Goal: Task Accomplishment & Management: Manage account settings

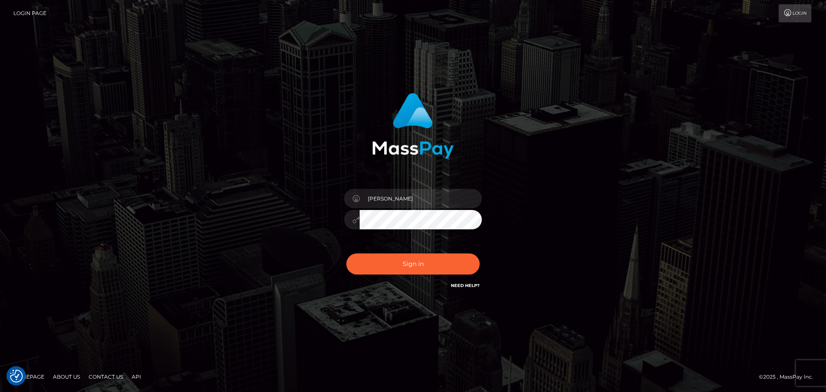
click at [382, 253] on button "Sign in" at bounding box center [412, 263] width 133 height 21
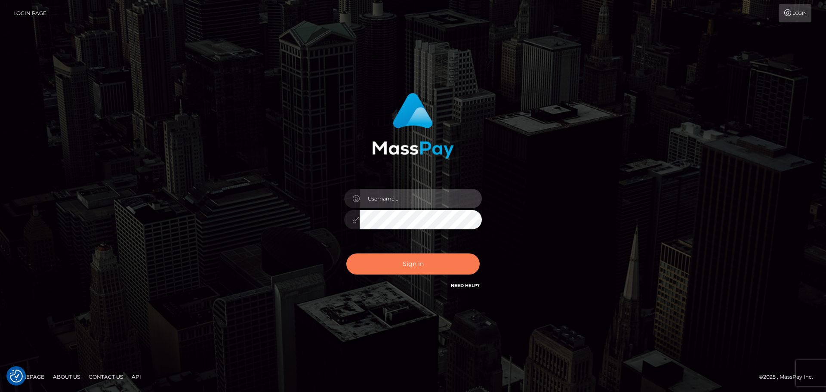
type input "[PERSON_NAME]"
click at [391, 261] on button "Sign in" at bounding box center [412, 263] width 133 height 21
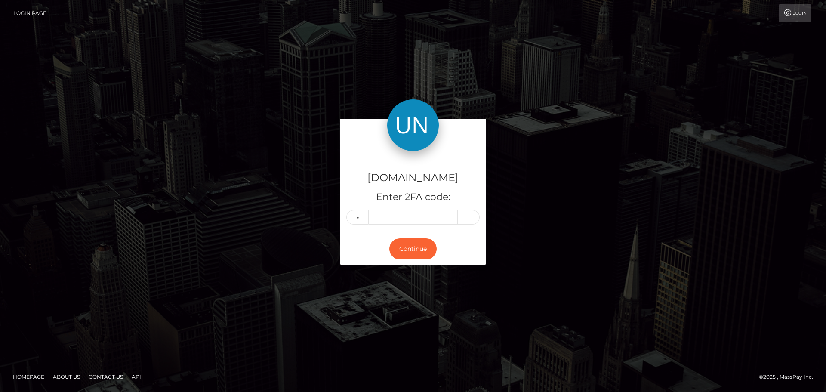
type input "0"
type input "2"
type input "5"
type input "4"
type input "0"
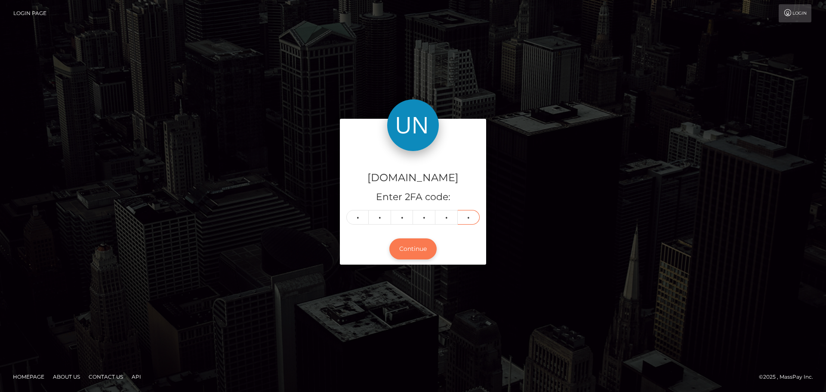
type input "1"
click at [406, 246] on button "Continue" at bounding box center [412, 248] width 47 height 21
click at [404, 246] on button "Continue" at bounding box center [412, 248] width 47 height 21
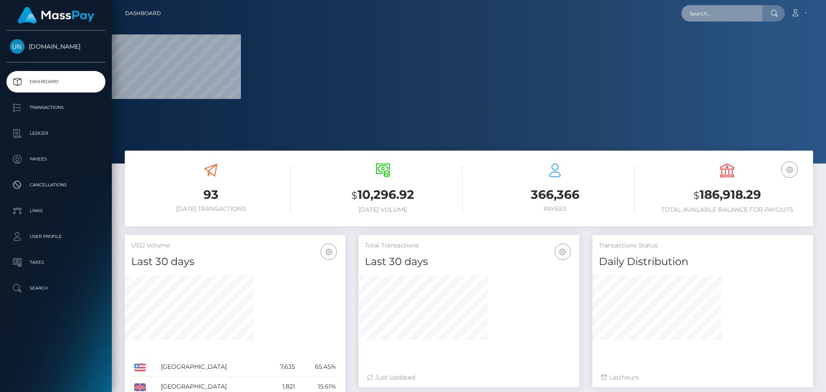
click at [704, 18] on input "text" at bounding box center [721, 13] width 81 height 16
paste input "[EMAIL_ADDRESS][DOMAIN_NAME]"
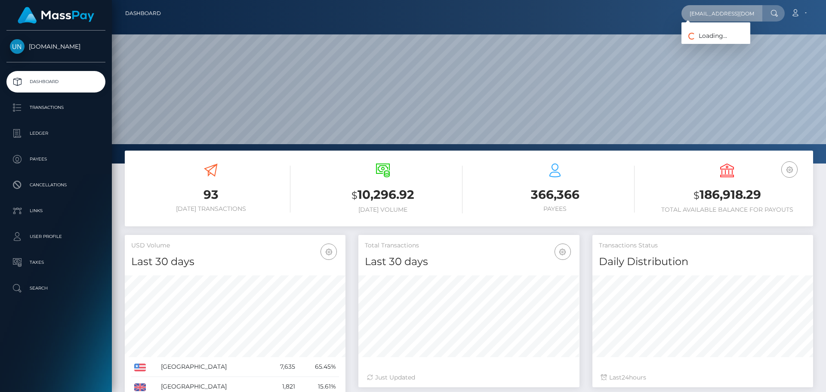
scroll to position [153, 221]
type input "thuchule03@gmail.com"
click at [707, 44] on link "ZULIBETT ORTIZ" at bounding box center [715, 45] width 69 height 16
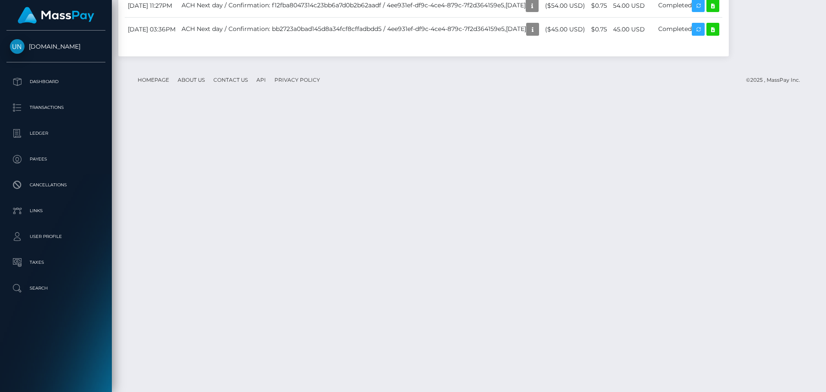
scroll to position [1512, 0]
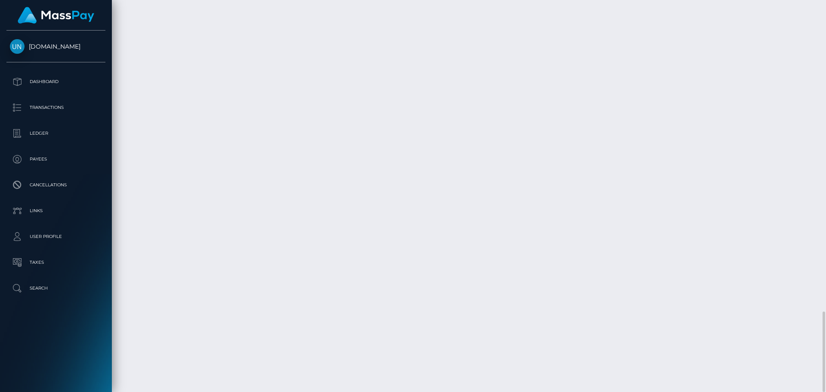
click at [825, 9] on div at bounding box center [822, 196] width 6 height 392
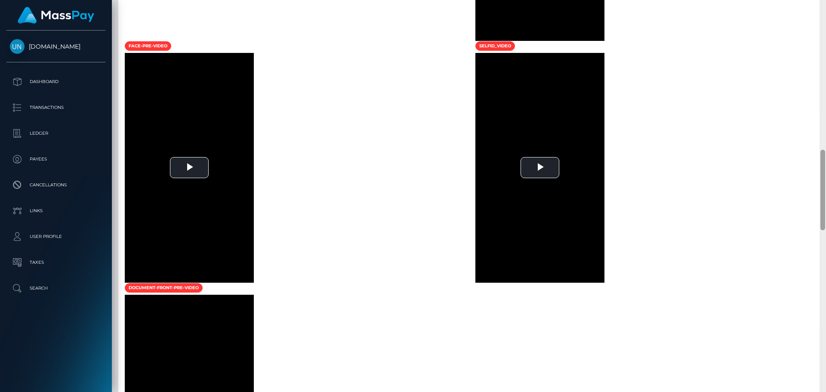
click at [825, 9] on div at bounding box center [822, 196] width 6 height 392
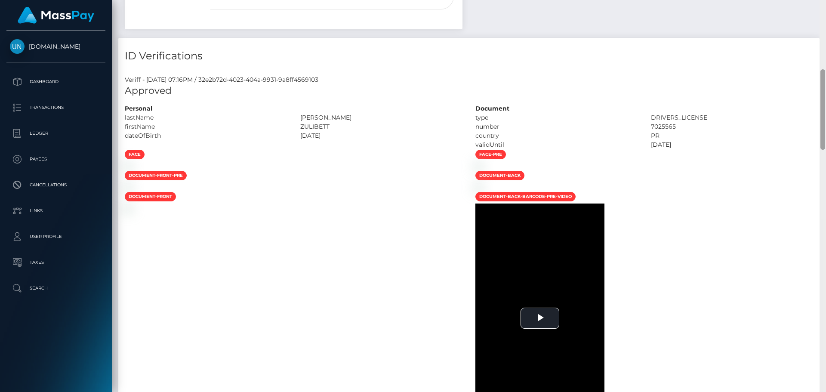
click at [825, 9] on div "Customer Profile Loading... Loading..." at bounding box center [469, 196] width 714 height 392
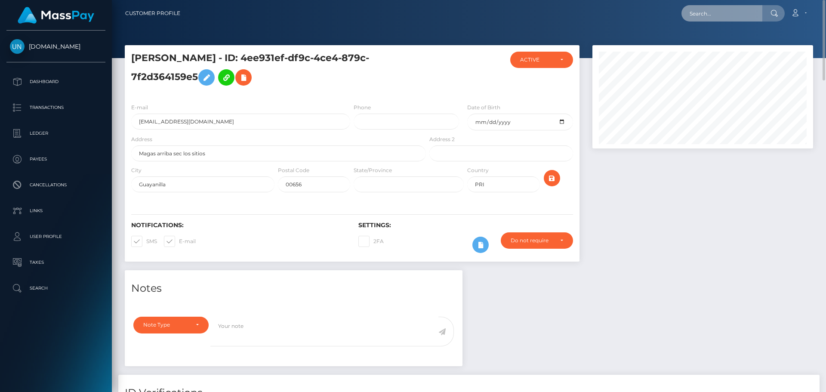
click at [734, 16] on input "text" at bounding box center [721, 13] width 81 height 16
paste input "[EMAIL_ADDRESS][DOMAIN_NAME]"
type input "[EMAIL_ADDRESS][DOMAIN_NAME]"
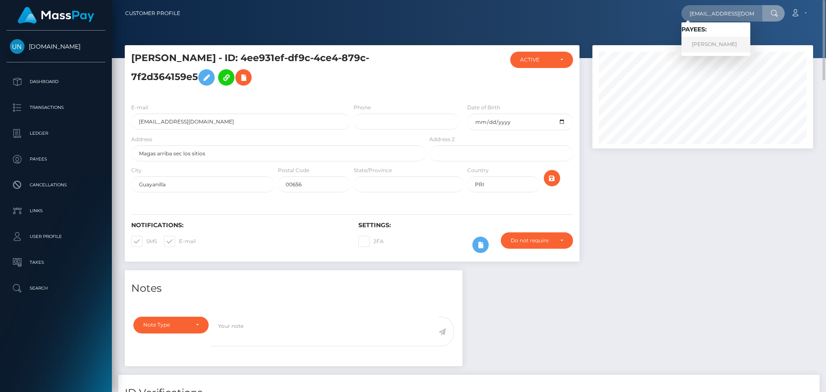
click at [712, 40] on link "NATASHA MARTINEZ GONZALEZ" at bounding box center [715, 45] width 69 height 16
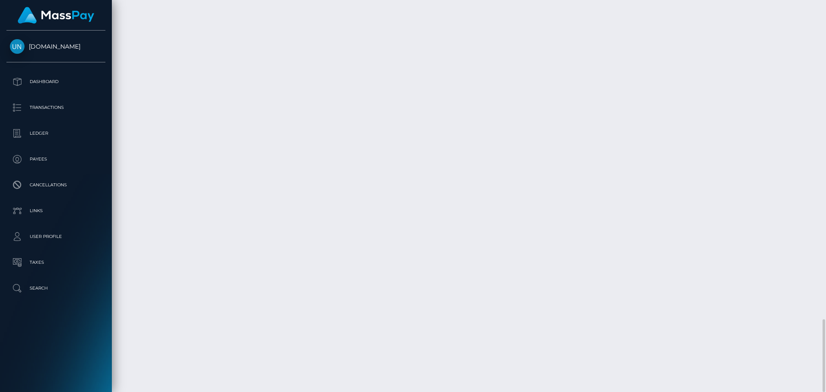
scroll to position [1671, 0]
click at [824, 10] on div at bounding box center [822, 196] width 6 height 392
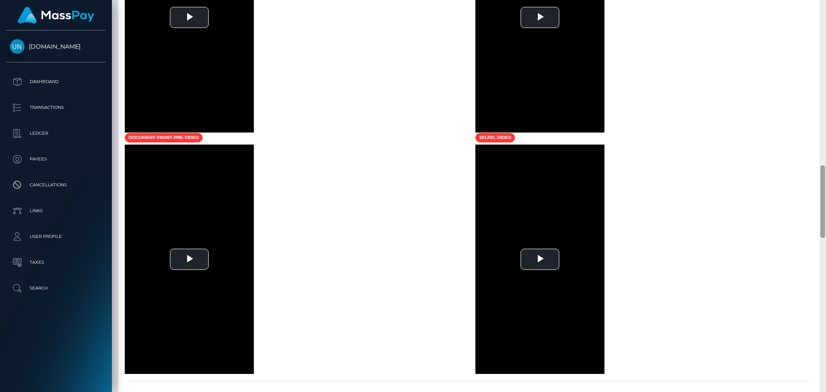
click at [824, 11] on div at bounding box center [822, 196] width 6 height 392
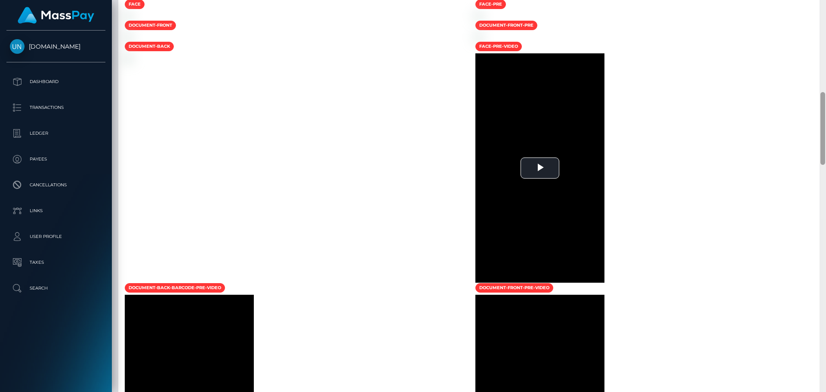
click at [824, 9] on div at bounding box center [822, 196] width 6 height 392
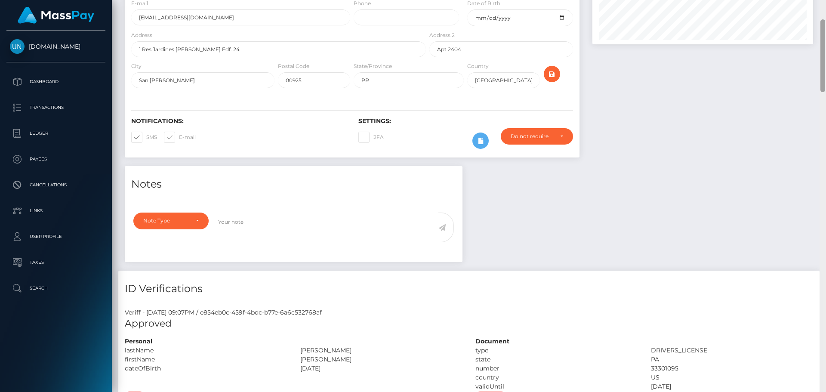
click at [824, 9] on div "Customer Profile Loading... Loading..." at bounding box center [469, 196] width 714 height 392
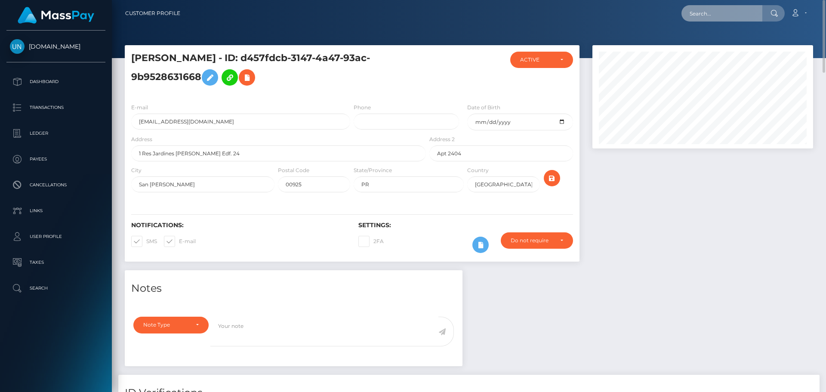
click at [756, 10] on input "text" at bounding box center [721, 13] width 81 height 16
paste input "riveraiesha36@gmail.com"
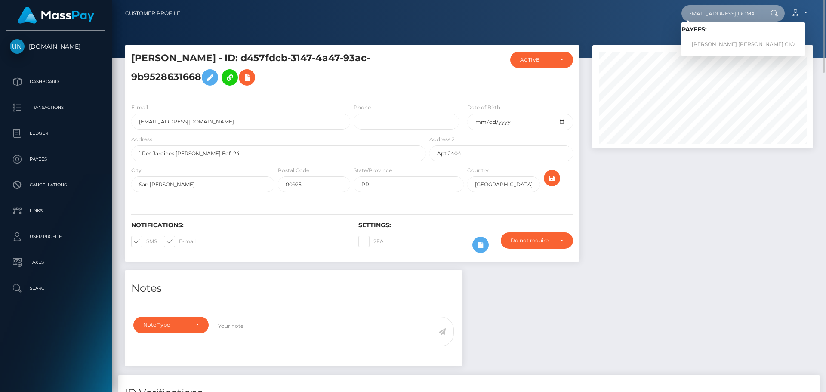
type input "riveraiesha36@gmail.com"
click at [740, 39] on link "IESHA LIZETTE RIVERA MELE CIO" at bounding box center [742, 45] width 123 height 16
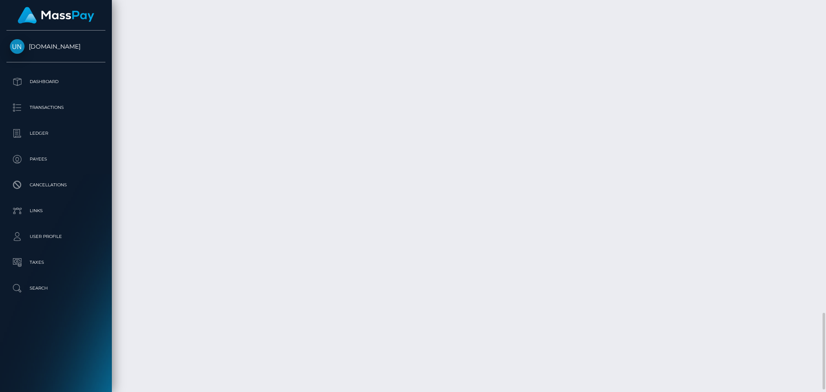
scroll to position [103, 221]
click at [825, 12] on div at bounding box center [822, 196] width 6 height 392
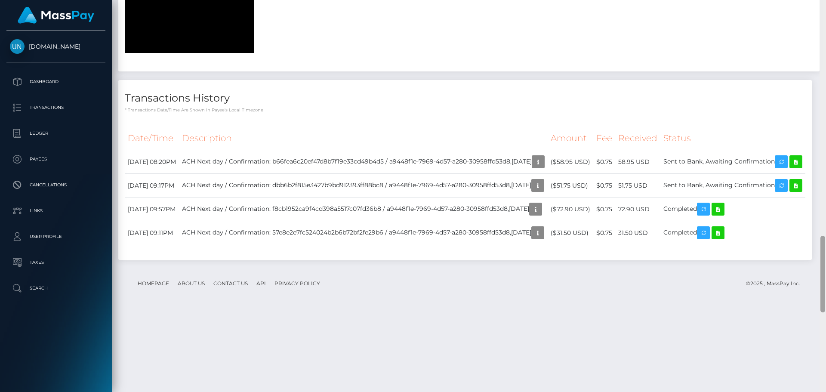
click at [824, 16] on div at bounding box center [822, 196] width 6 height 392
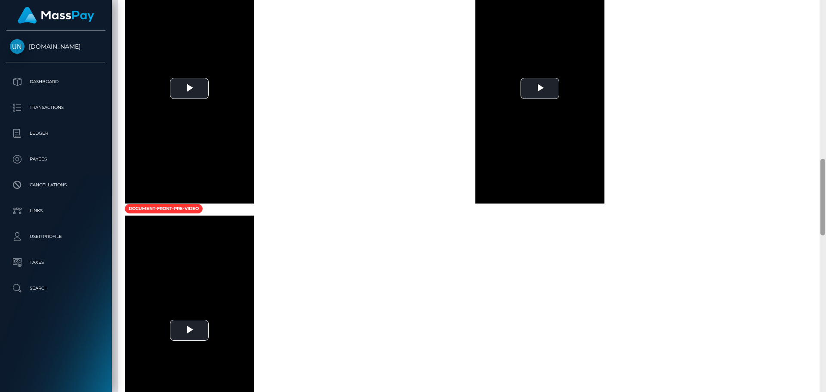
click at [824, 16] on div at bounding box center [822, 196] width 6 height 392
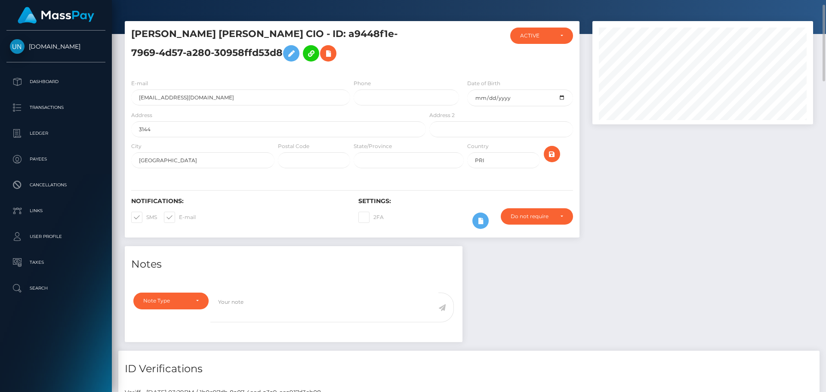
scroll to position [0, 0]
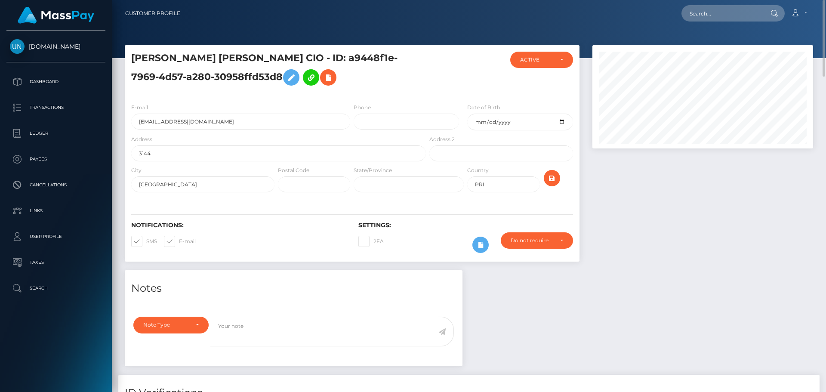
click at [742, 28] on div at bounding box center [469, 29] width 714 height 58
click at [741, 19] on input "text" at bounding box center [721, 13] width 81 height 16
paste input "[EMAIL_ADDRESS][DOMAIN_NAME]"
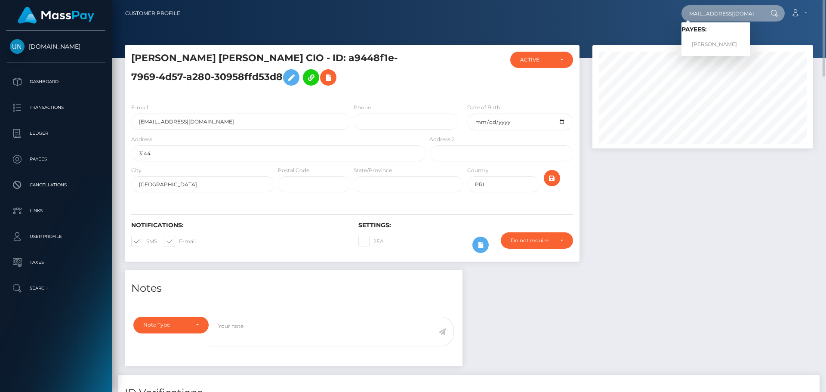
type input "[EMAIL_ADDRESS][DOMAIN_NAME]"
click at [716, 41] on link "ROMAIN ALOÏS FREY" at bounding box center [715, 45] width 69 height 16
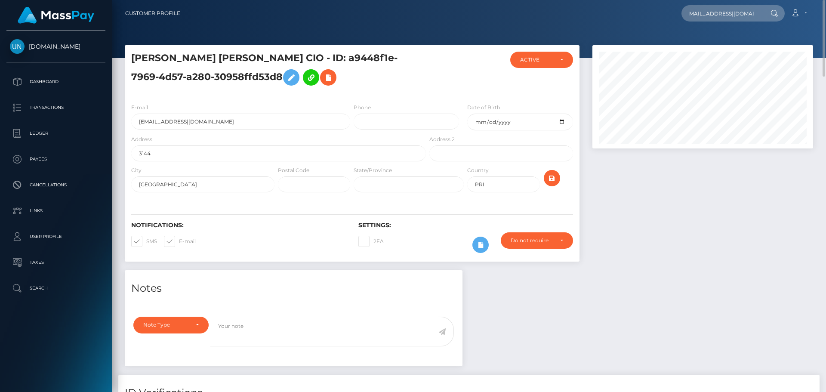
scroll to position [0, 0]
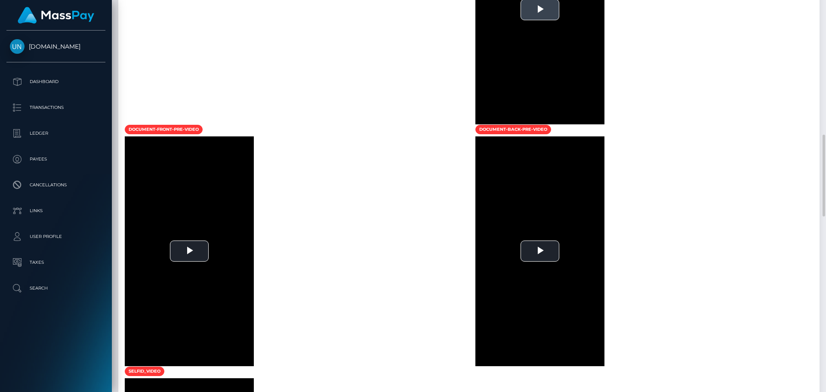
scroll to position [903, 0]
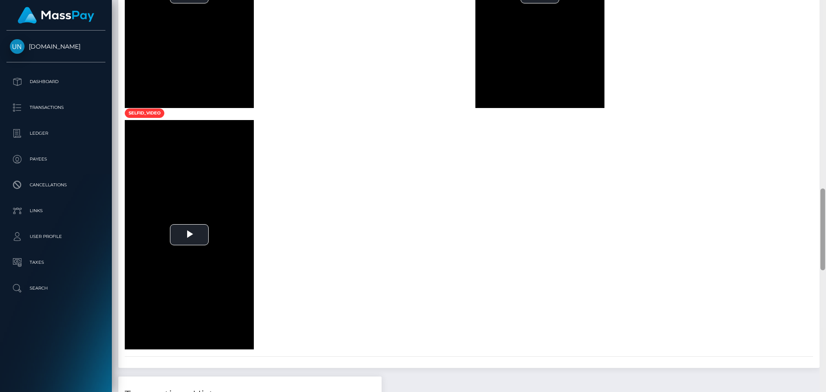
click at [824, 2] on div at bounding box center [822, 196] width 6 height 392
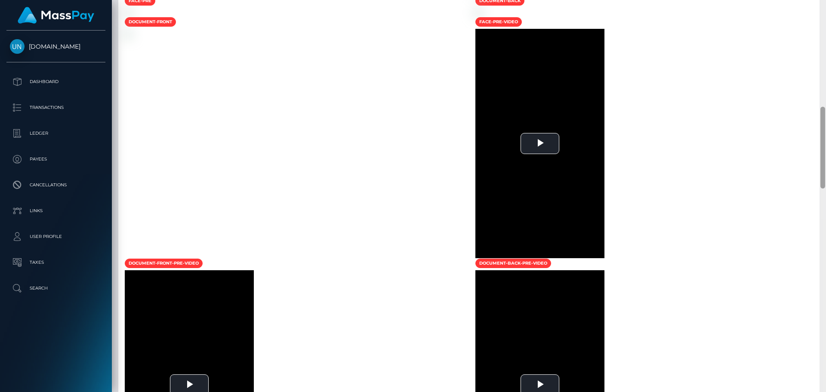
click at [824, 2] on div at bounding box center [822, 196] width 6 height 392
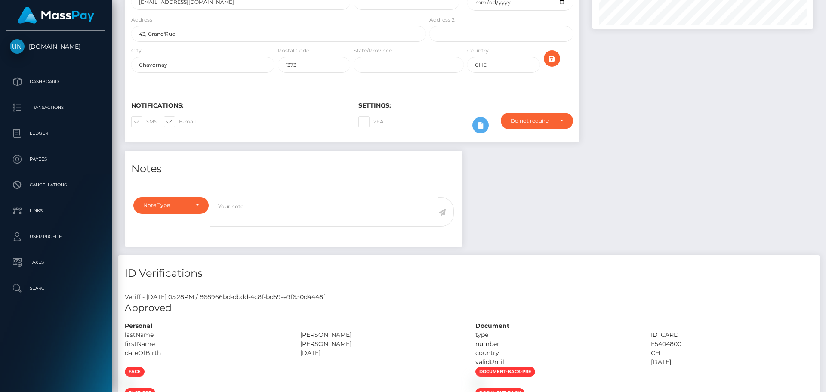
click at [824, 2] on div "Customer Profile Loading... Loading..." at bounding box center [469, 196] width 714 height 392
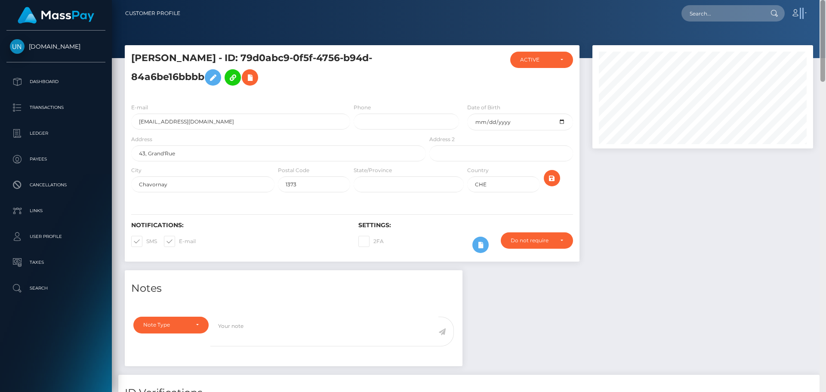
click at [824, 2] on nav "Customer Profile Loading... Loading... Account" at bounding box center [469, 13] width 714 height 27
click at [712, 9] on input "text" at bounding box center [721, 13] width 81 height 16
paste input "[EMAIL_ADDRESS][DOMAIN_NAME]"
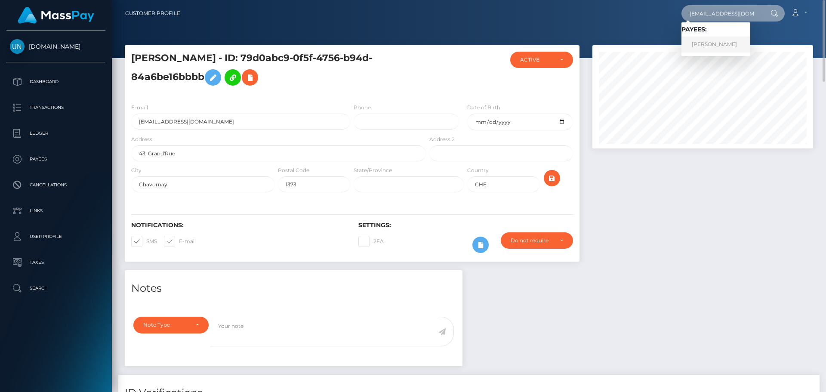
type input "[EMAIL_ADDRESS][DOMAIN_NAME]"
click at [709, 39] on link "OLIVER CLARENCE GLASS IV" at bounding box center [715, 45] width 69 height 16
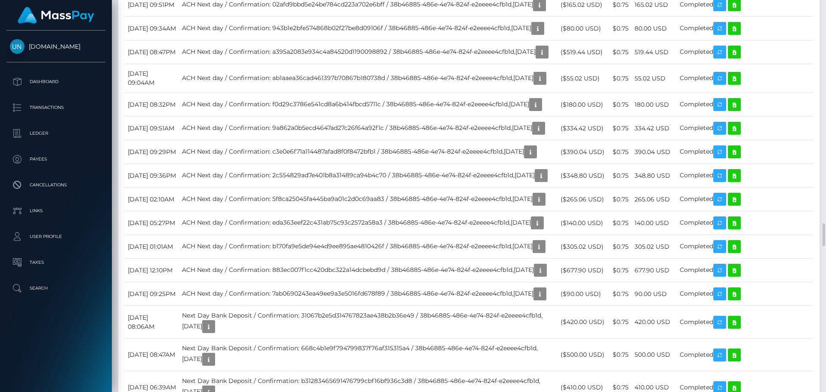
scroll to position [103, 221]
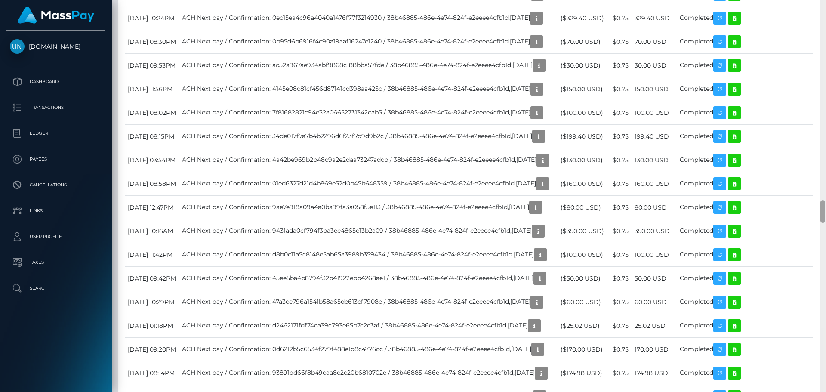
click at [825, 17] on div at bounding box center [822, 196] width 6 height 392
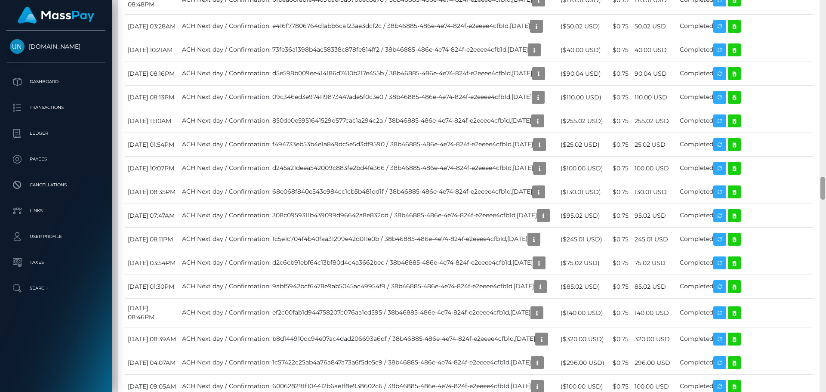
click at [824, 3] on div at bounding box center [822, 196] width 6 height 392
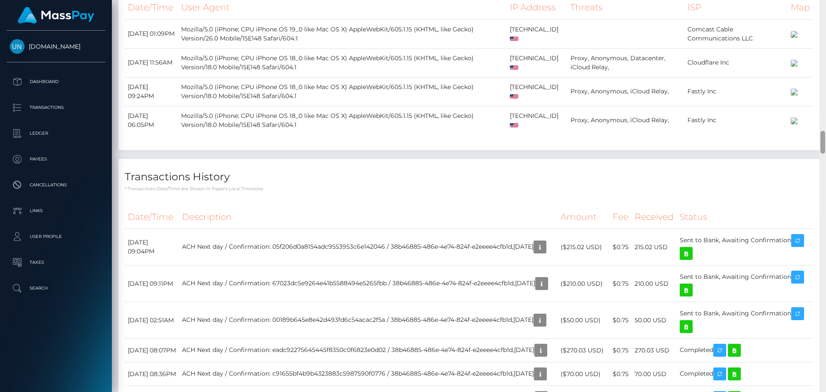
click at [824, 3] on div at bounding box center [822, 196] width 6 height 392
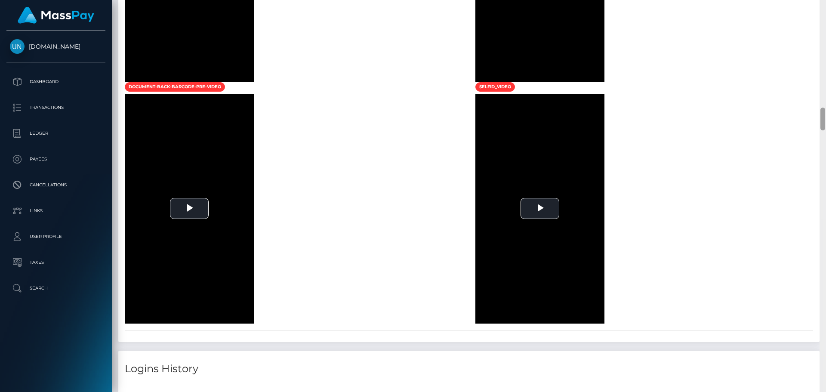
click at [824, 3] on div at bounding box center [822, 196] width 6 height 392
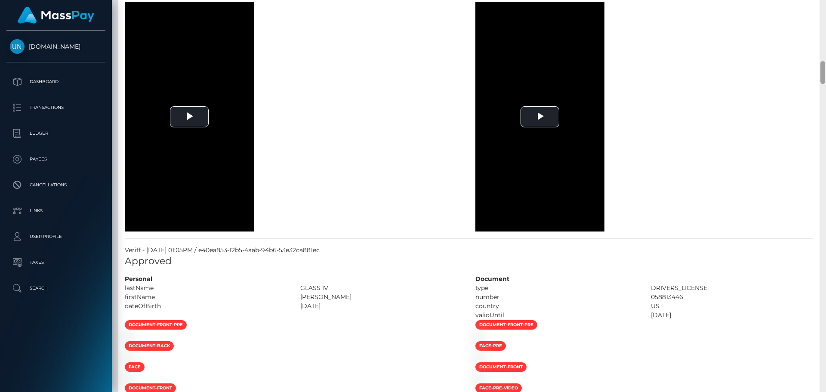
click at [824, 3] on div at bounding box center [822, 196] width 6 height 392
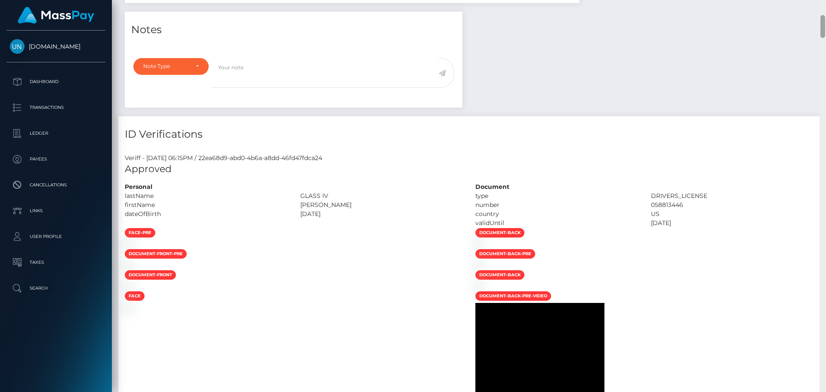
click at [824, 3] on div "Customer Profile Loading... Loading..." at bounding box center [469, 196] width 714 height 392
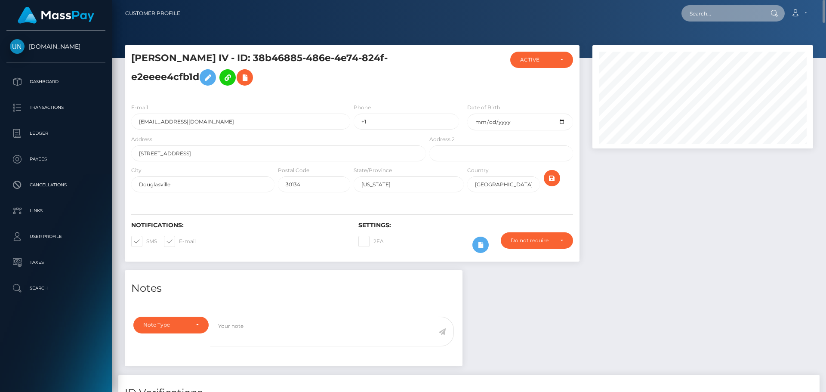
click at [715, 11] on input "text" at bounding box center [721, 13] width 81 height 16
paste input "nease206@gmail.com"
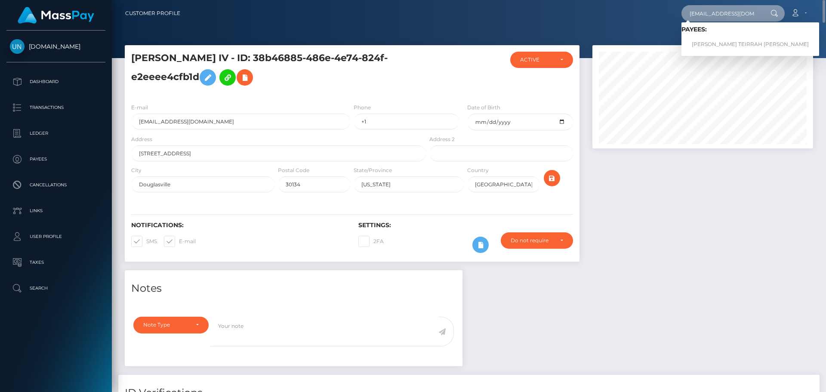
type input "nease206@gmail.com"
click at [707, 41] on link "JANEASE TEIRRAH HENDRICKS" at bounding box center [750, 45] width 138 height 16
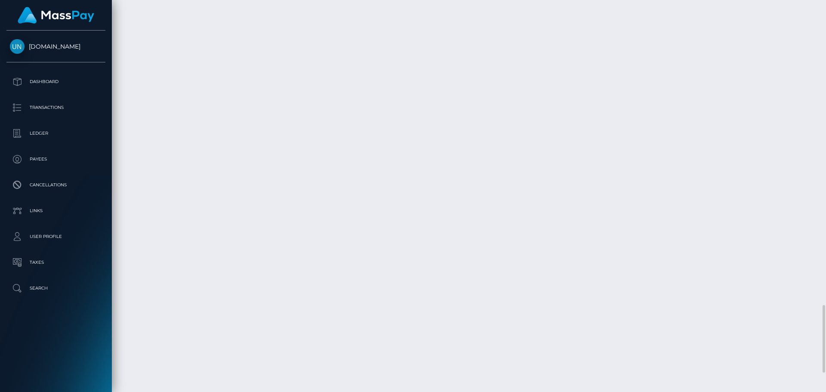
scroll to position [1634, 0]
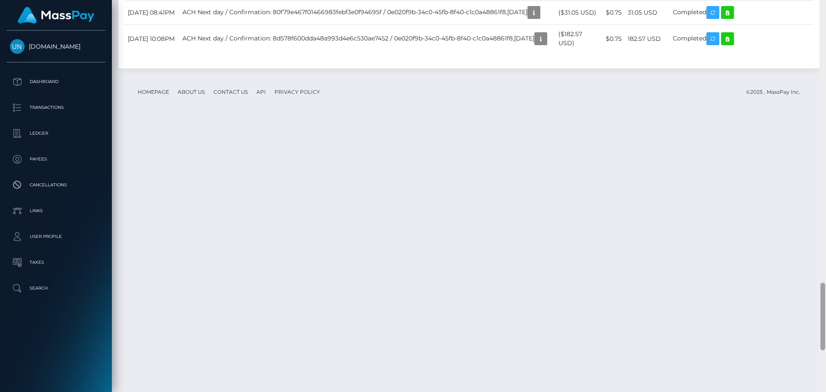
click at [824, 7] on div at bounding box center [822, 196] width 6 height 392
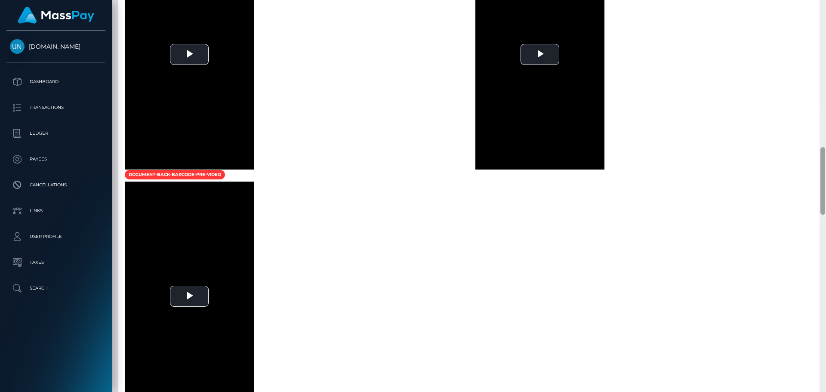
click at [824, 7] on div at bounding box center [822, 196] width 6 height 392
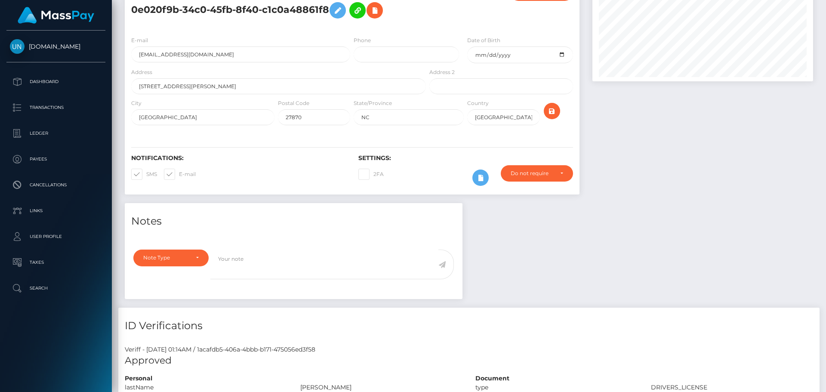
click at [824, 7] on div "Customer Profile Loading... Loading..." at bounding box center [469, 196] width 714 height 392
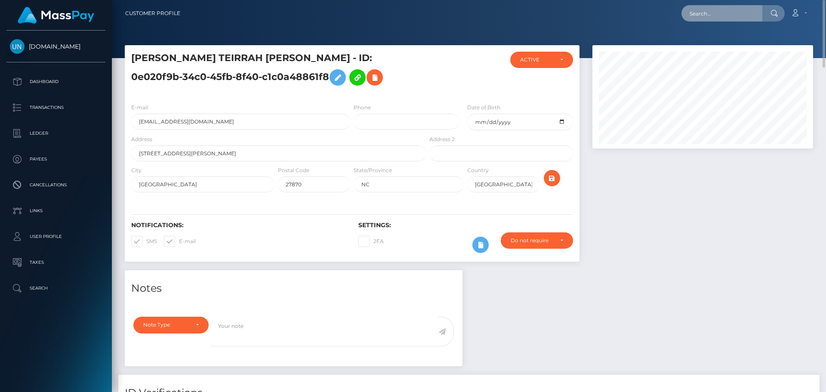
click at [726, 11] on input "text" at bounding box center [721, 13] width 81 height 16
paste input "Paoosorio2020@gmail.com"
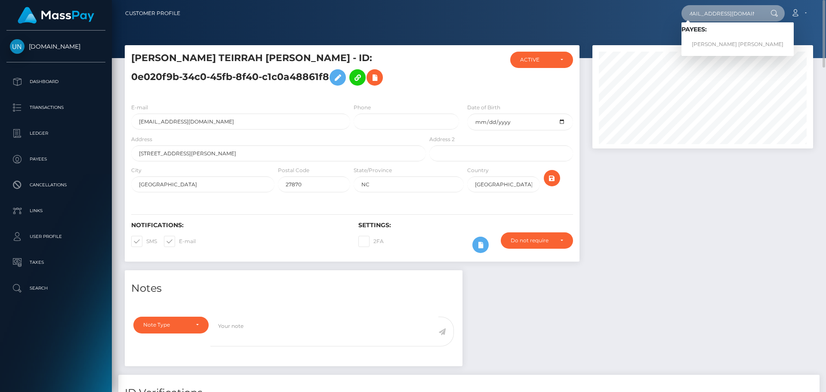
type input "Paoosorio2020@gmail.com"
click at [718, 41] on link "SINDY PAOLA MONTOYA OSORIO" at bounding box center [737, 45] width 112 height 16
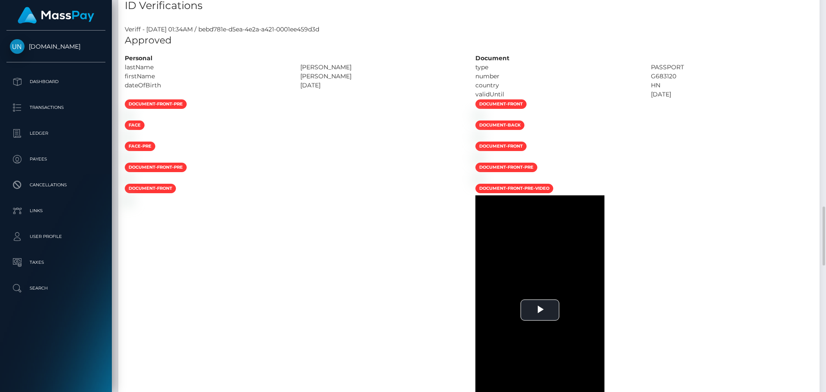
scroll to position [301, 0]
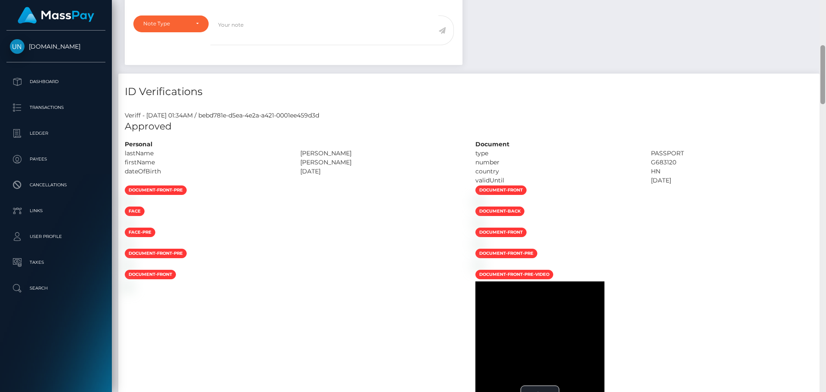
click at [825, 8] on div "Customer Profile Loading... Loading..." at bounding box center [469, 196] width 714 height 392
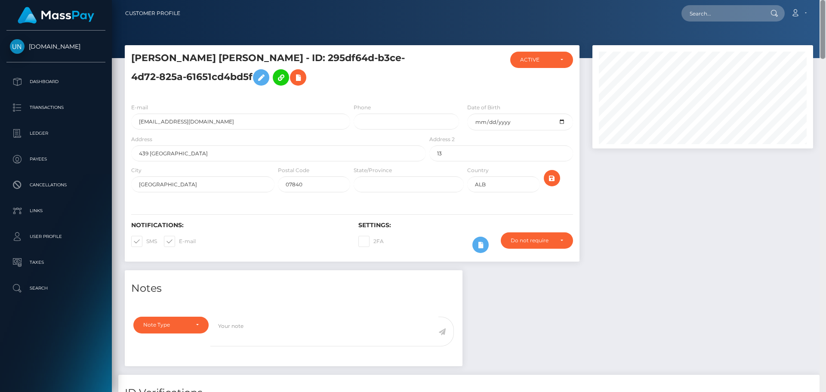
click at [825, 8] on nav "Customer Profile Loading... Loading... Account" at bounding box center [469, 13] width 714 height 27
click at [710, 6] on input "text" at bounding box center [721, 13] width 81 height 16
paste input "[EMAIL_ADDRESS][DOMAIN_NAME]"
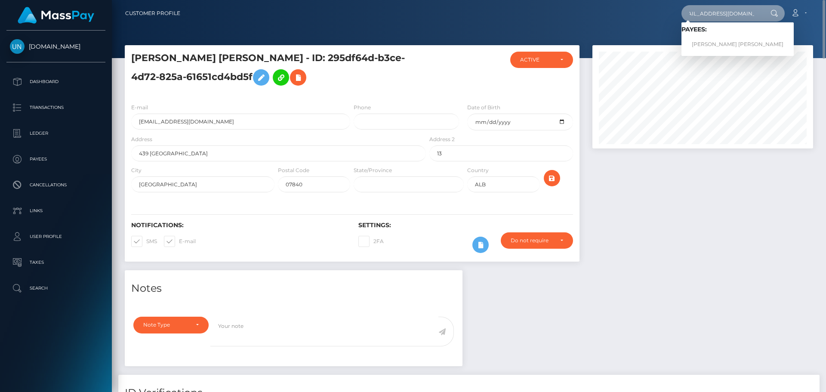
type input "[EMAIL_ADDRESS][DOMAIN_NAME]"
drag, startPoint x: 707, startPoint y: 46, endPoint x: 692, endPoint y: 49, distance: 14.5
click at [708, 44] on link "[PERSON_NAME] [PERSON_NAME]" at bounding box center [737, 45] width 112 height 16
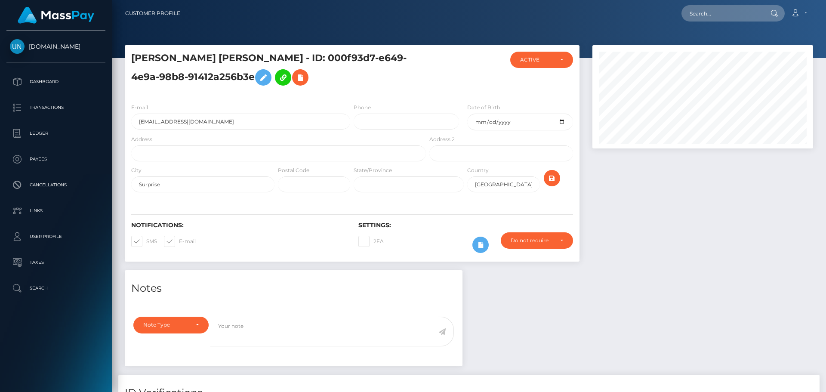
scroll to position [103, 221]
drag, startPoint x: 252, startPoint y: 153, endPoint x: 248, endPoint y: 157, distance: 6.1
click at [250, 155] on input "text" at bounding box center [278, 153] width 295 height 16
paste input "[STREET_ADDRESS]"
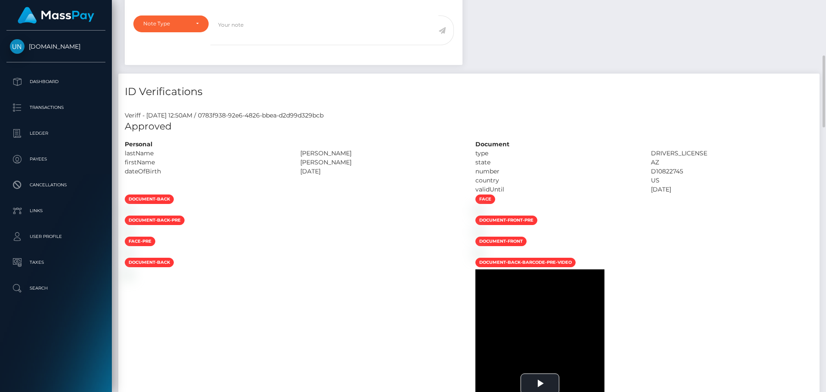
scroll to position [86, 0]
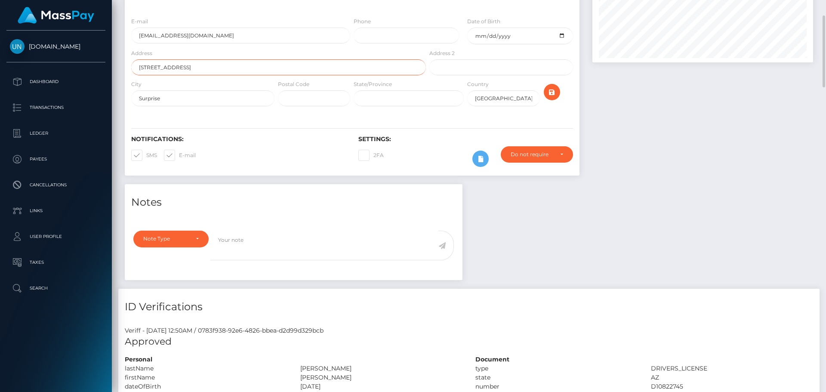
type input "[STREET_ADDRESS]"
click at [394, 95] on input "text" at bounding box center [409, 98] width 110 height 16
type input "AZ"
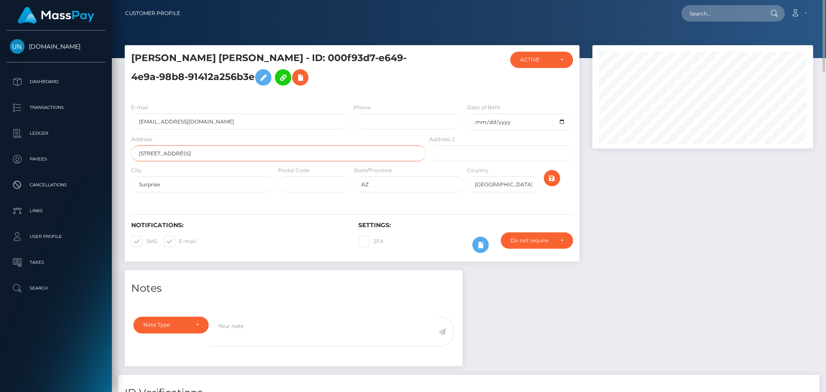
click at [146, 150] on input "[STREET_ADDRESS]" at bounding box center [278, 153] width 295 height 16
paste input "13736"
click at [293, 187] on input "text" at bounding box center [314, 184] width 72 height 16
type input "13736"
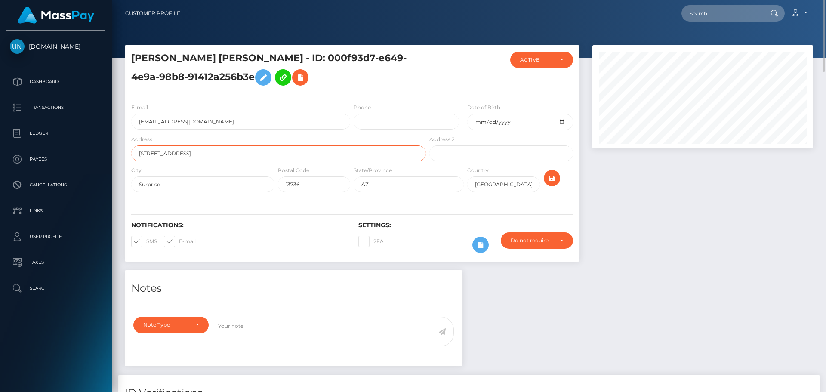
drag, startPoint x: 154, startPoint y: 154, endPoint x: 113, endPoint y: 160, distance: 41.2
paste input "13736"
type input "13736 West Acapulco Lane"
click at [181, 190] on input "Surprise" at bounding box center [202, 184] width 143 height 16
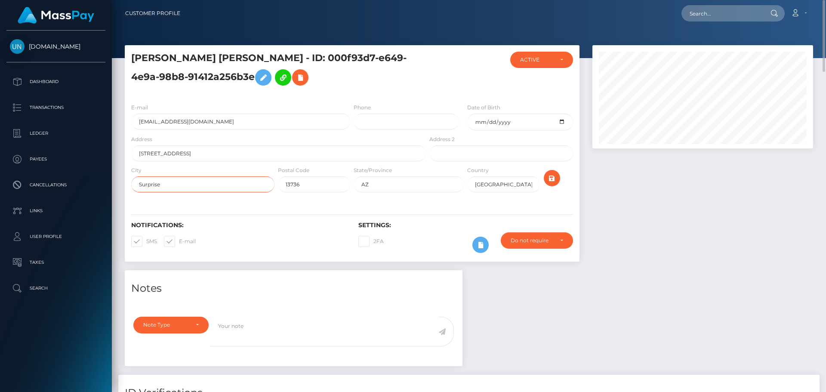
click at [181, 190] on input "Surprise" at bounding box center [202, 184] width 143 height 16
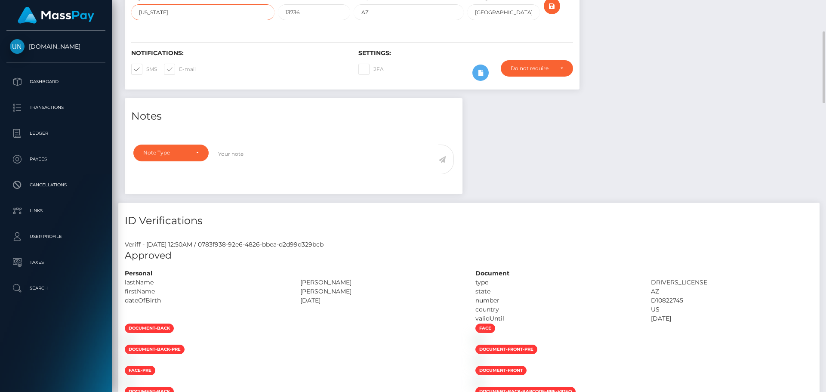
scroll to position [129, 0]
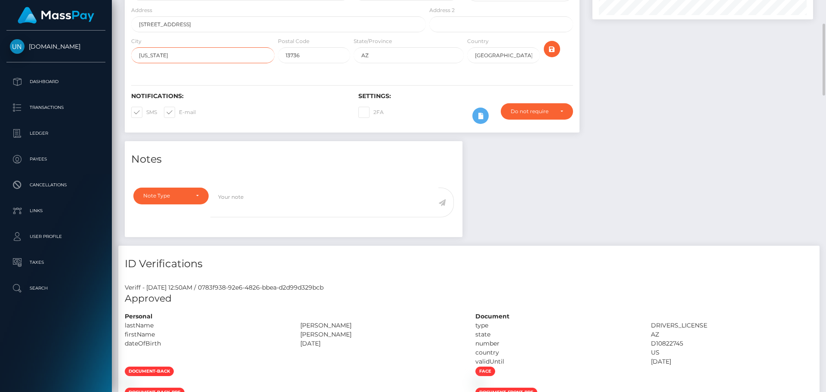
type input "Arizona"
click at [560, 49] on div at bounding box center [560, 52] width 38 height 31
click at [554, 52] on icon "submit" at bounding box center [552, 49] width 10 height 11
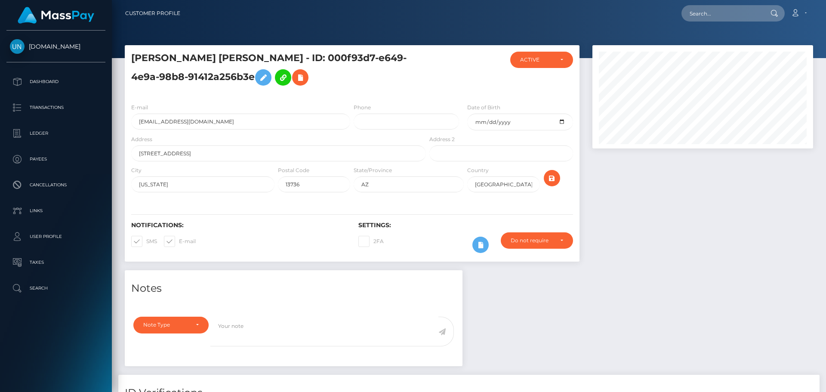
scroll to position [103, 221]
click at [716, 13] on input "text" at bounding box center [721, 13] width 81 height 16
paste input "[PERSON_NAME][EMAIL_ADDRESS][DOMAIN_NAME]"
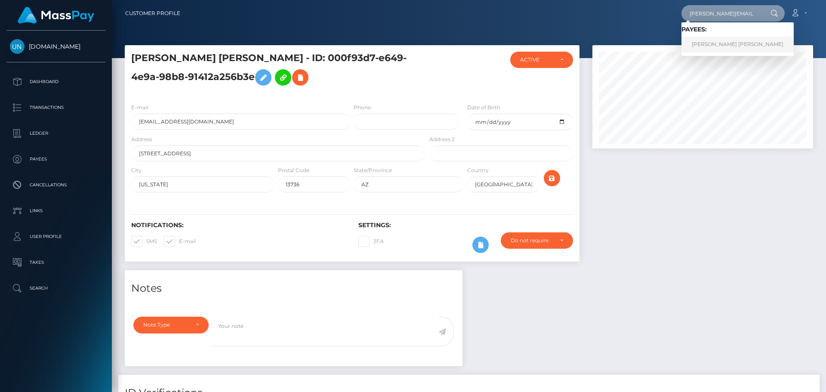
type input "[PERSON_NAME][EMAIL_ADDRESS][DOMAIN_NAME]"
click at [709, 41] on link "[PERSON_NAME] [PERSON_NAME]" at bounding box center [737, 45] width 112 height 16
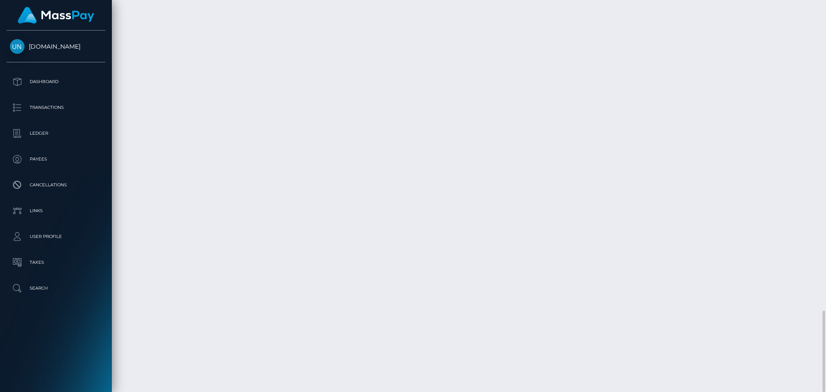
scroll to position [103, 221]
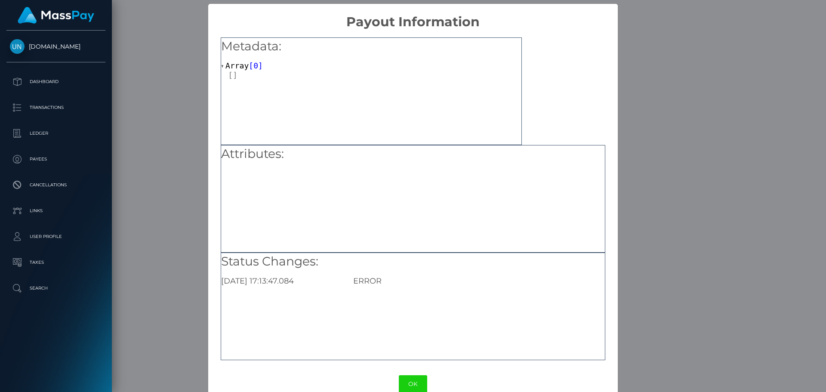
click at [729, 214] on div "× Payout Information Metadata: Array [ 0 ] Attributes: Status Changes: 2025-08-…" at bounding box center [413, 196] width 826 height 392
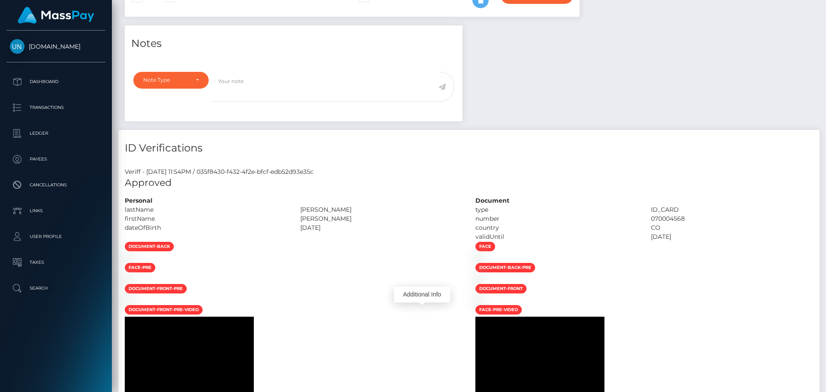
scroll to position [0, 0]
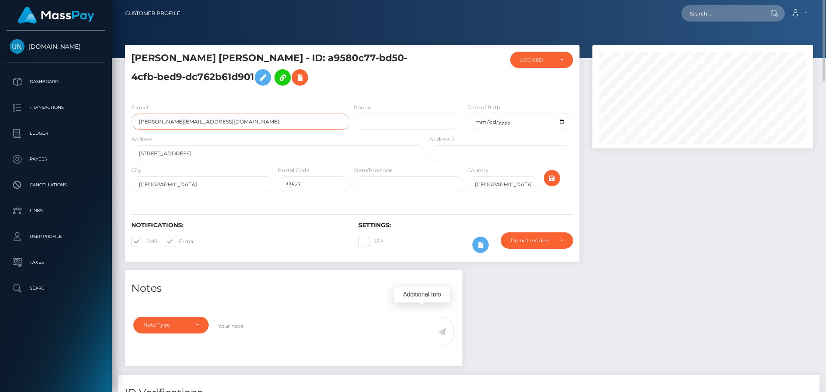
click at [173, 118] on input "eddy_jey@hotmail.com" at bounding box center [240, 122] width 219 height 16
drag, startPoint x: 338, startPoint y: 59, endPoint x: 343, endPoint y: 60, distance: 4.8
click at [341, 60] on h5 "JHON EDINSON MORENO QUIÑONES - ID: a9580c77-bd50-4cfb-bed9-dc762b61d901" at bounding box center [276, 71] width 290 height 38
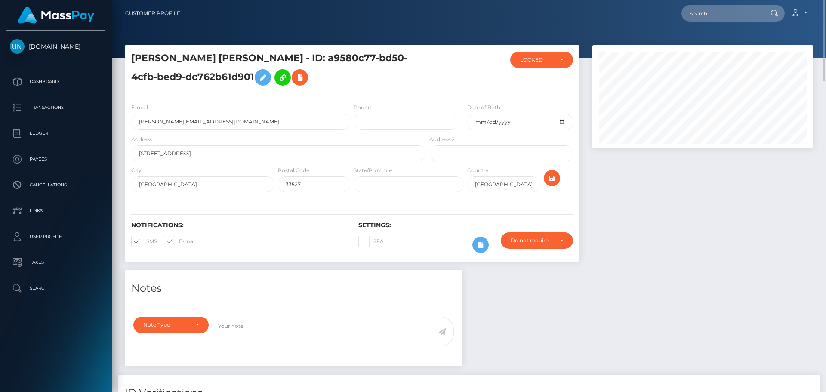
click at [343, 60] on h5 "JHON EDINSON MORENO QUIÑONES - ID: a9580c77-bd50-4cfb-bed9-dc762b61d901" at bounding box center [276, 71] width 290 height 38
drag, startPoint x: 341, startPoint y: 57, endPoint x: 255, endPoint y: 86, distance: 90.6
click at [255, 86] on h5 "JHON EDINSON MORENO QUIÑONES - ID: a9580c77-bd50-4cfb-bed9-dc762b61d901" at bounding box center [276, 71] width 290 height 38
copy h5 "a9580c77-bd50-4cfb-bed9-dc762b61d901"
click at [446, 156] on input "text" at bounding box center [500, 153] width 143 height 16
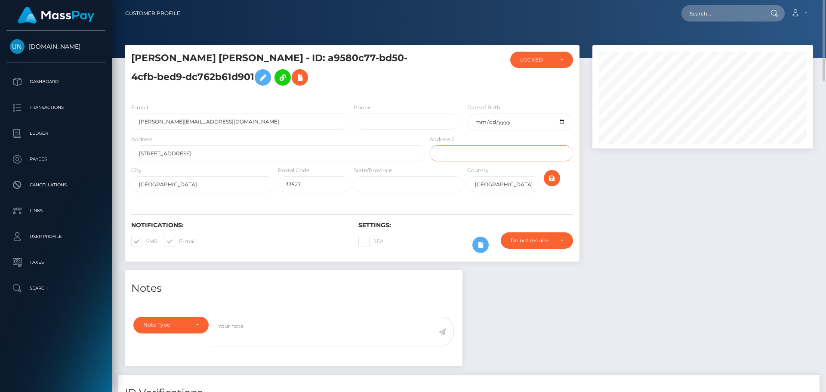
paste input "a9580c77-bd50-4cfb-bed9-dc762b61d901"
type input "a9580c77-bd50-4cfb-bed9-dc762b61d901"
click at [450, 154] on input "a9580c77-bd50-4cfb-bed9-dc762b61d901" at bounding box center [500, 153] width 143 height 16
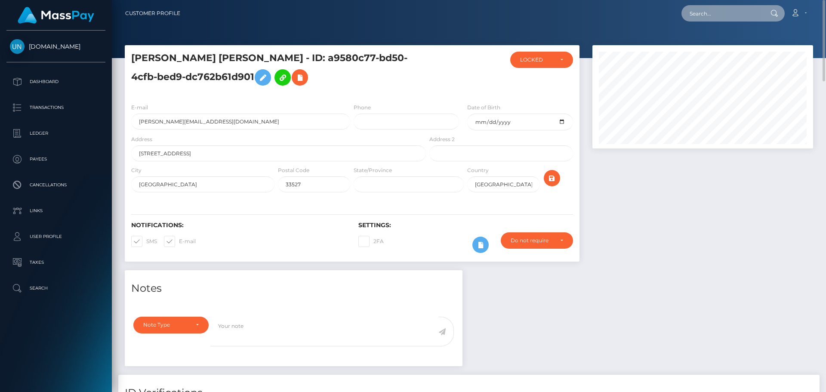
click at [752, 16] on input "text" at bounding box center [721, 13] width 81 height 16
paste input "cruzkimberlee@gmail.com"
type input "cruzkimberlee@gmail.com"
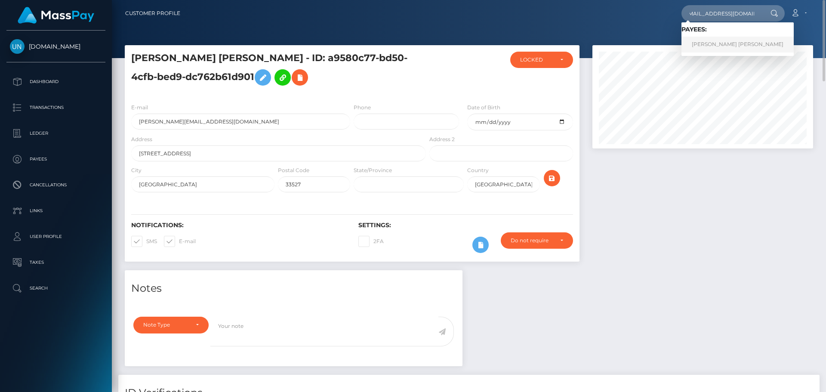
scroll to position [0, 0]
click at [720, 46] on link "KIMBERLEE MARIE CRUZ SANTIAGO" at bounding box center [737, 45] width 112 height 16
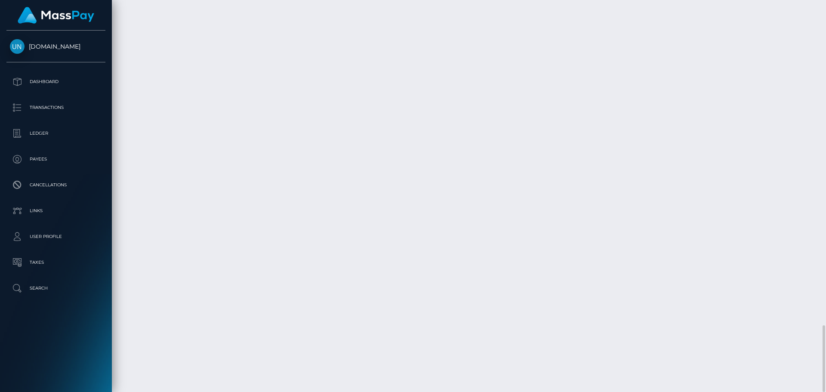
scroll to position [2054, 0]
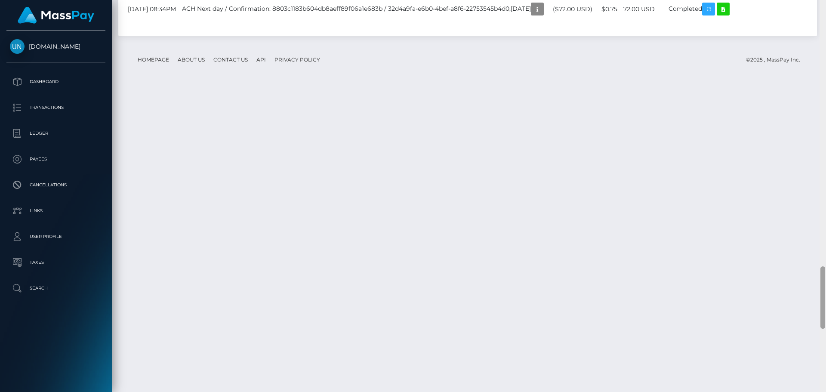
click at [825, 13] on div at bounding box center [822, 196] width 6 height 392
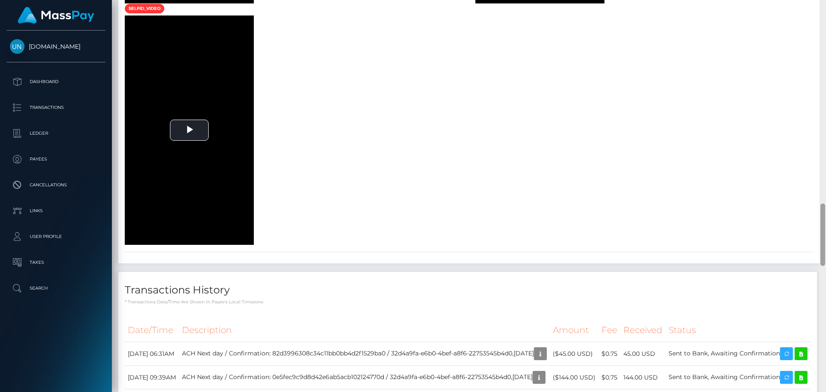
click at [825, 13] on div at bounding box center [822, 196] width 6 height 392
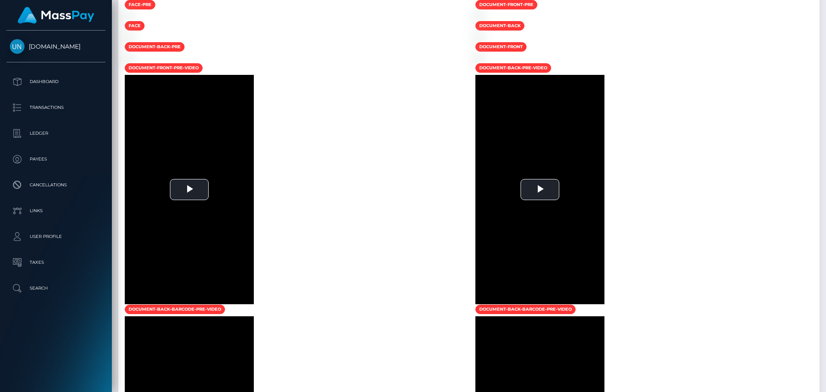
scroll to position [95, 0]
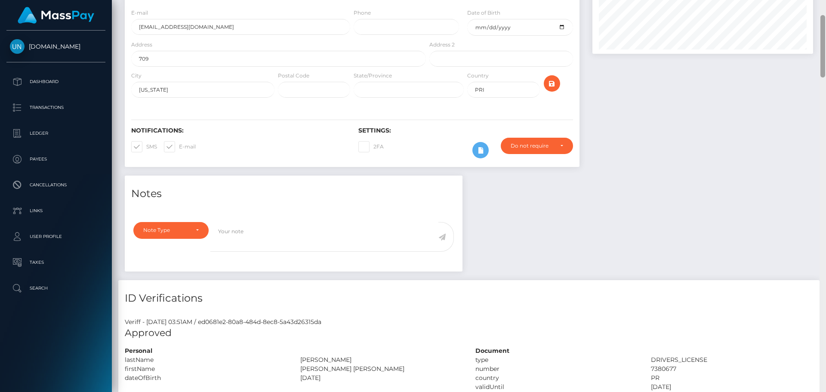
click at [825, 13] on div at bounding box center [822, 196] width 6 height 392
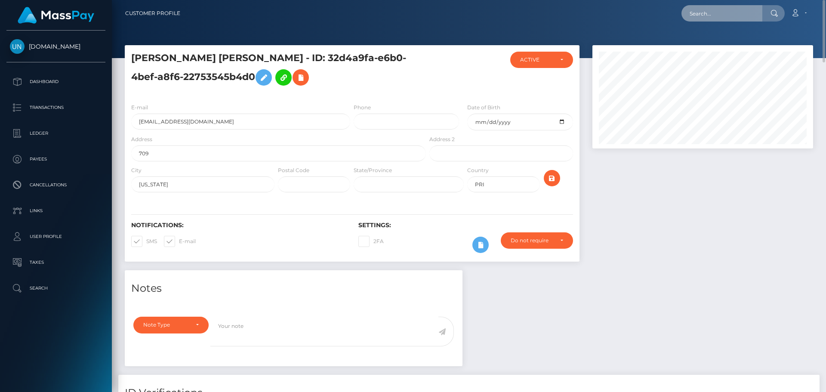
click at [704, 9] on input "text" at bounding box center [721, 13] width 81 height 16
paste input "[EMAIL_ADDRESS][DOMAIN_NAME]"
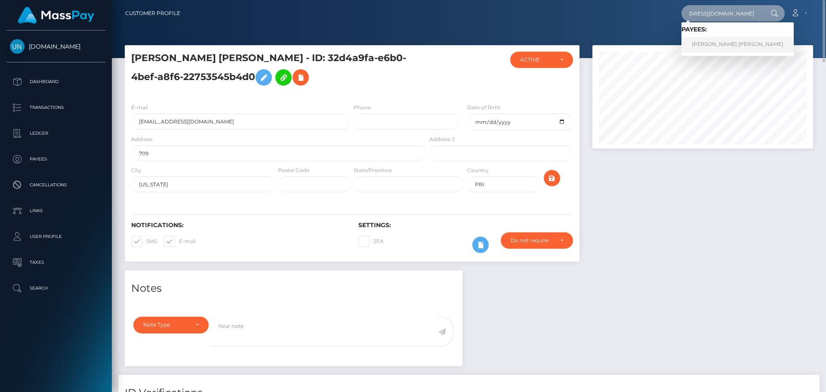
type input "[EMAIL_ADDRESS][DOMAIN_NAME]"
click at [711, 42] on link "JENNA ELIZABETH MARGESON" at bounding box center [737, 45] width 112 height 16
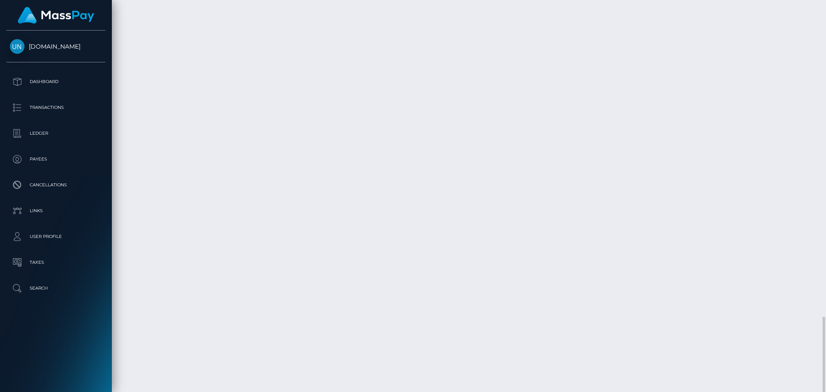
scroll to position [1510, 0]
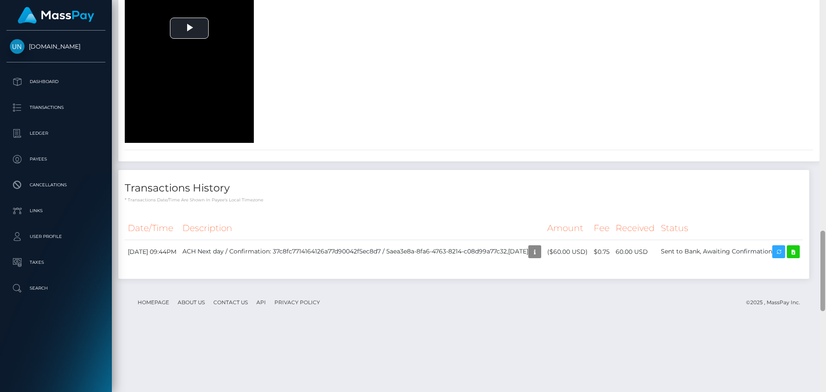
click at [825, 9] on div at bounding box center [822, 196] width 6 height 392
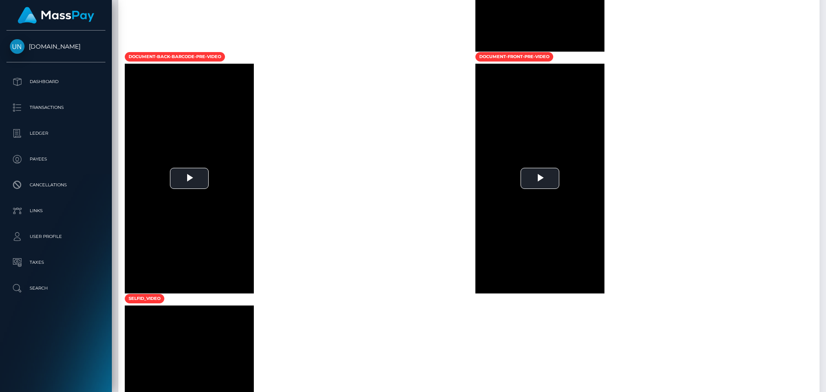
scroll to position [335, 0]
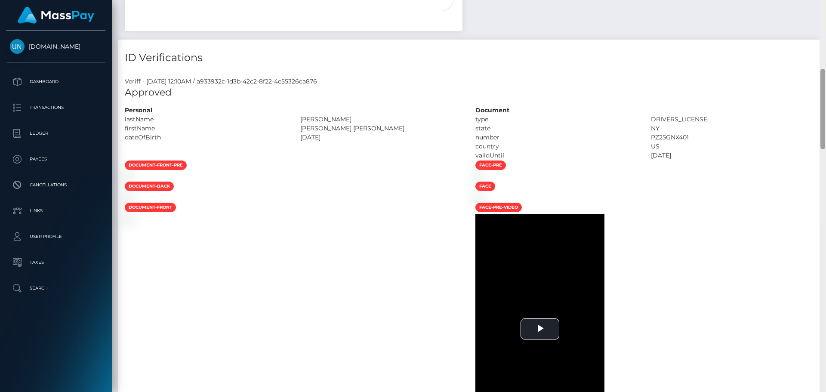
click at [825, 9] on div at bounding box center [822, 196] width 6 height 392
click at [825, 9] on div "Customer Profile Loading... Loading..." at bounding box center [469, 196] width 714 height 392
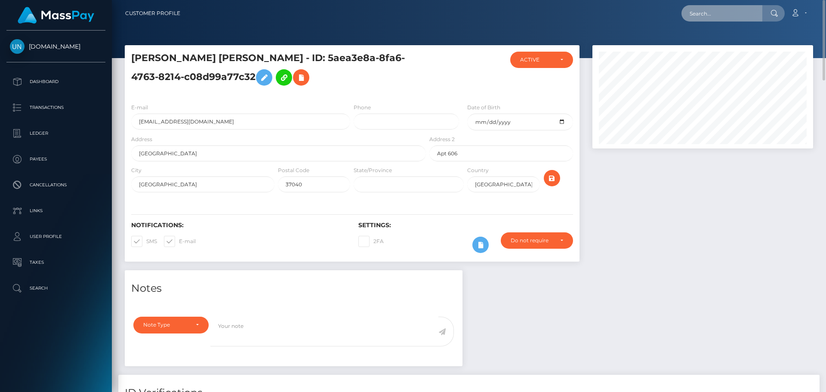
click at [736, 11] on input "text" at bounding box center [721, 13] width 81 height 16
paste input "drvculagirl98@yahoo.com"
type input "drvculagirl98@yahoo.com"
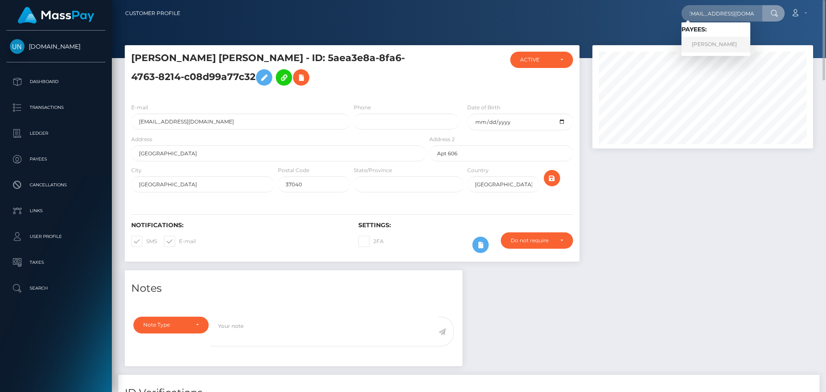
click at [725, 43] on link "AHTZIRI AYLEEN SEGURA" at bounding box center [715, 45] width 69 height 16
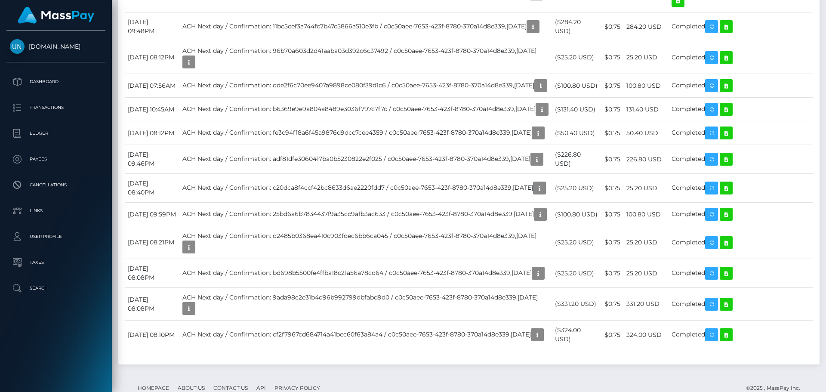
scroll to position [1677, 0]
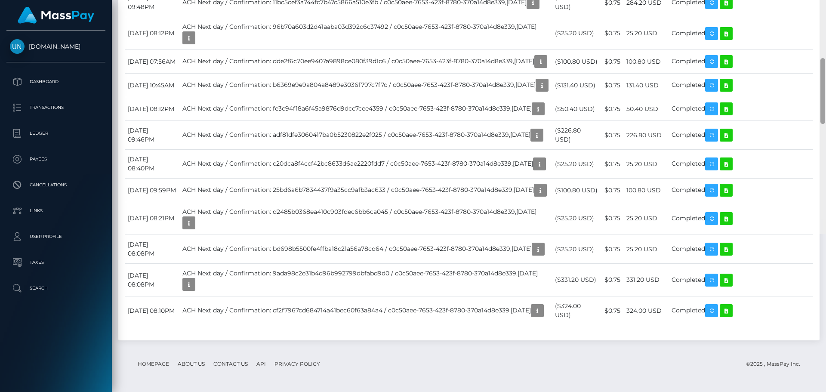
click at [825, 5] on div at bounding box center [822, 38] width 6 height 392
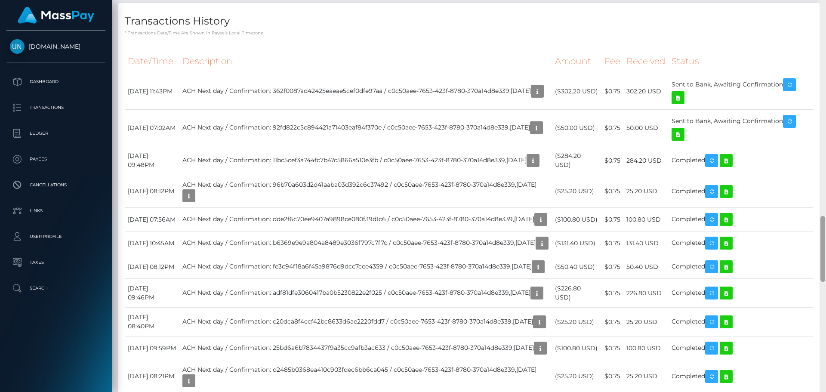
click at [825, 5] on div at bounding box center [822, 196] width 6 height 392
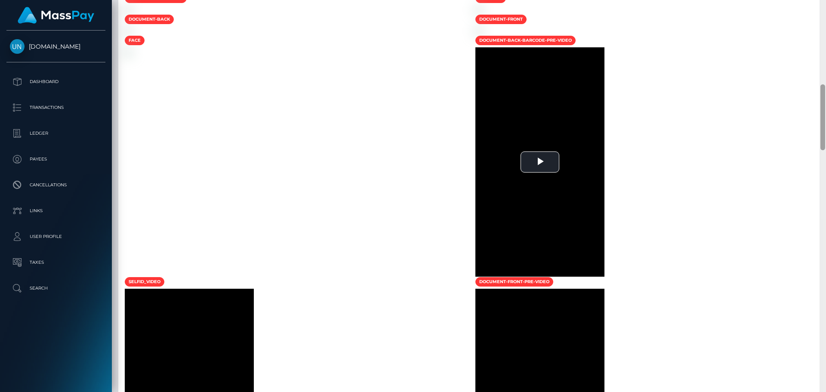
click at [825, 5] on div at bounding box center [822, 196] width 6 height 392
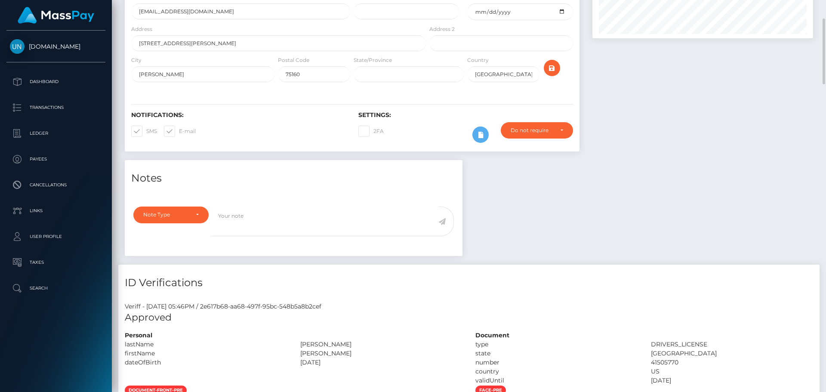
click at [825, 6] on div "Customer Profile Loading... Loading..." at bounding box center [469, 196] width 714 height 392
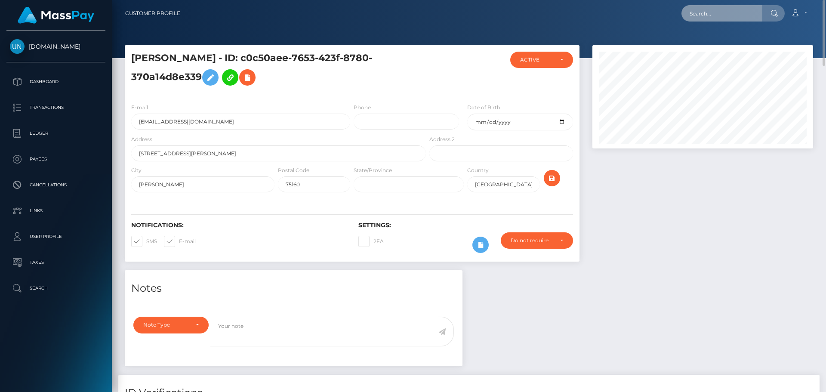
click at [701, 13] on input "text" at bounding box center [721, 13] width 81 height 16
paste input "andrearojas0204@gmail.com"
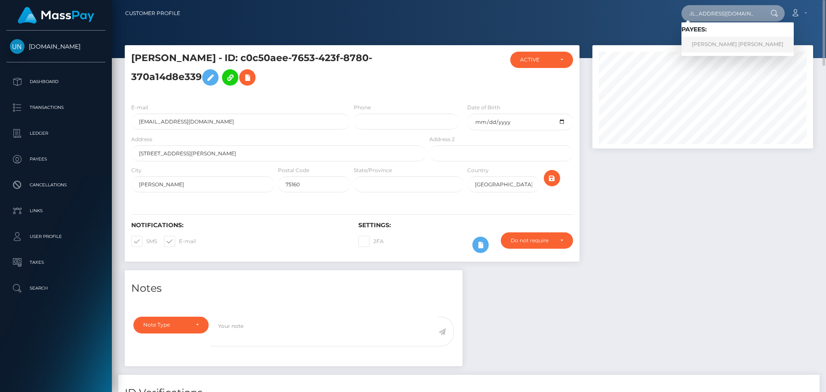
type input "andrearojas0204@gmail.com"
click at [715, 42] on link "ANDREA J ROJAS SANCHEZ" at bounding box center [737, 45] width 112 height 16
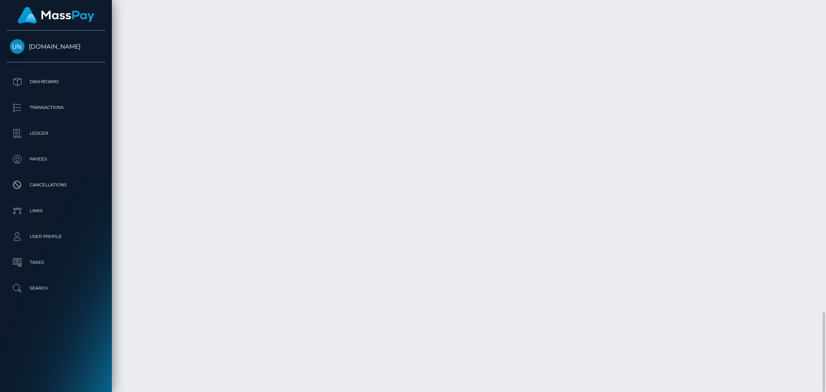
scroll to position [103, 221]
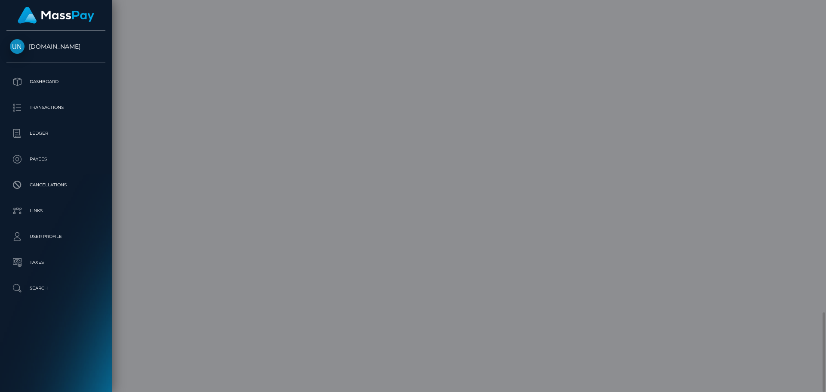
scroll to position [0, 0]
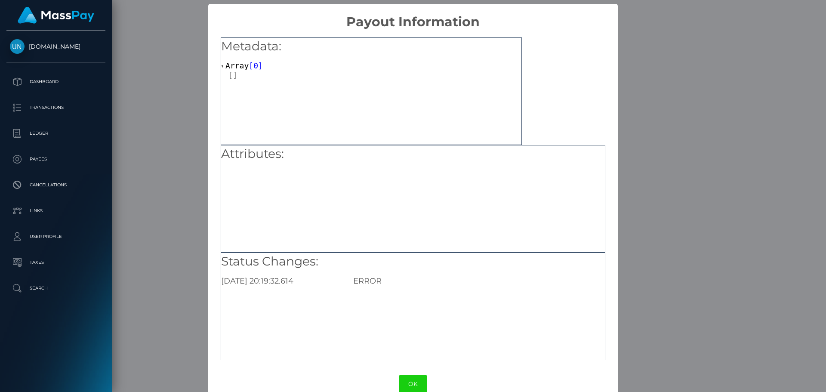
click at [660, 139] on div "× Payout Information Metadata: Array [ 0 ] Attributes: Status Changes: 2025-08-…" at bounding box center [413, 196] width 826 height 392
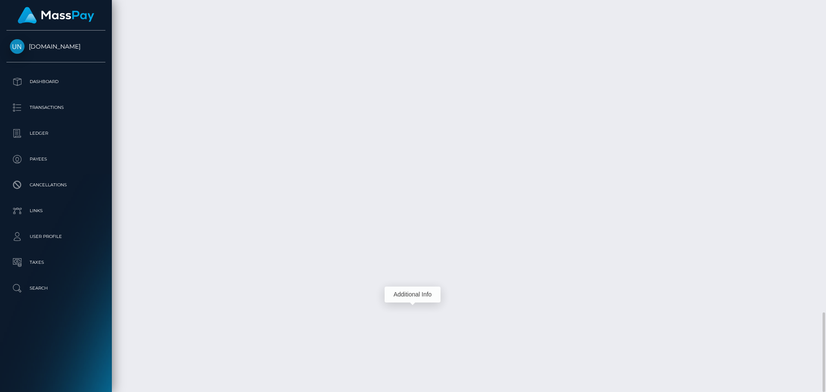
scroll to position [103, 221]
drag, startPoint x: 825, startPoint y: 0, endPoint x: 590, endPoint y: 15, distance: 236.1
click at [825, 0] on div at bounding box center [822, 196] width 6 height 392
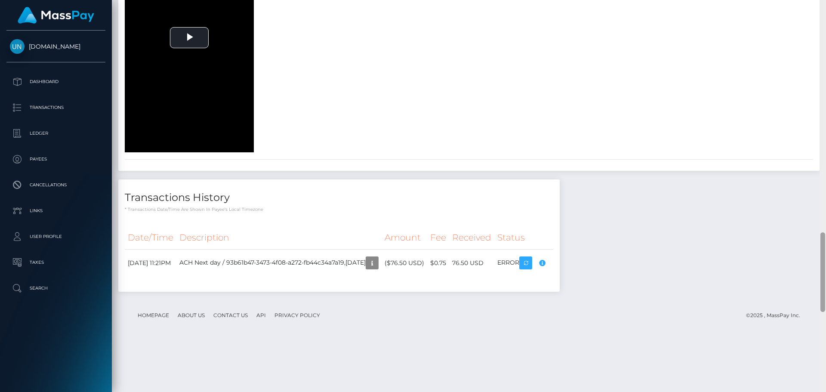
click at [825, 0] on div at bounding box center [822, 196] width 6 height 392
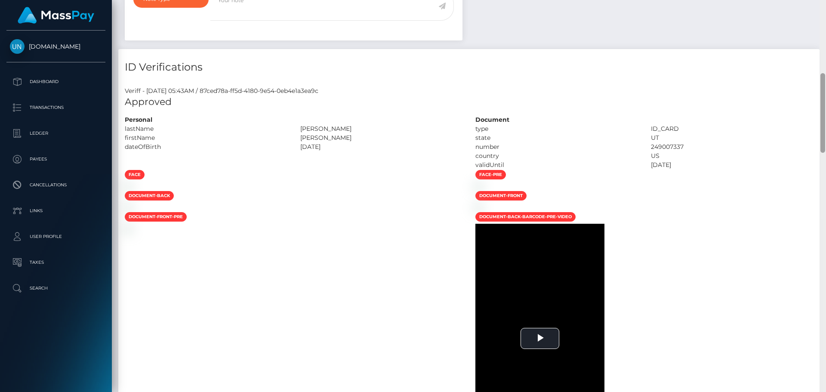
click at [825, 0] on div "Customer Profile Loading... Loading..." at bounding box center [469, 196] width 714 height 392
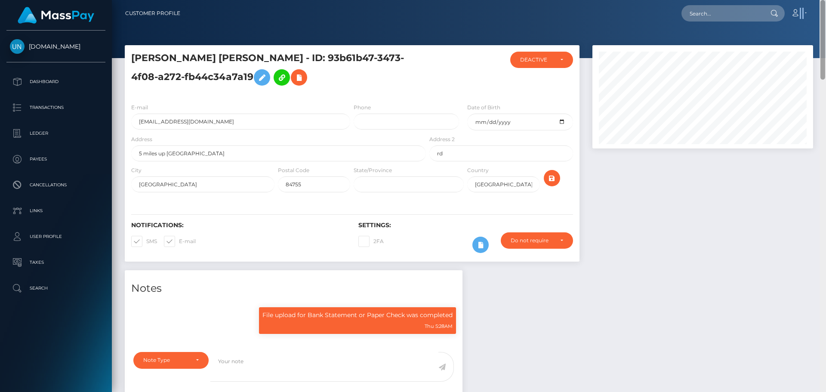
click at [825, 0] on nav "Customer Profile Loading... Loading... Account" at bounding box center [469, 13] width 714 height 27
click at [237, 114] on input "andrearojas0204@gmail.com" at bounding box center [240, 122] width 219 height 16
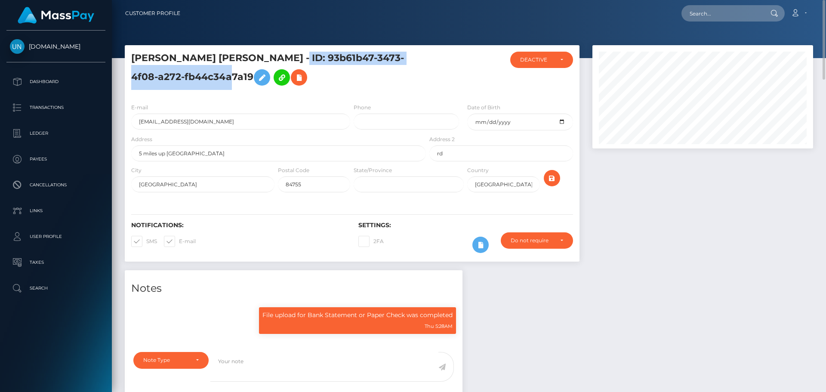
drag, startPoint x: 294, startPoint y: 51, endPoint x: 227, endPoint y: 74, distance: 70.5
click at [227, 74] on div "ANDREA J ROJAS SANCHEZ - ID: 93b61b47-3473-4f08-a272-fb44c34a7a19 ACTIVE DEACTI…" at bounding box center [352, 70] width 455 height 51
click at [227, 74] on h5 "ANDREA J ROJAS SANCHEZ - ID: 93b61b47-3473-4f08-a272-fb44c34a7a19" at bounding box center [276, 71] width 290 height 38
drag, startPoint x: 296, startPoint y: 54, endPoint x: 226, endPoint y: 74, distance: 73.4
click at [226, 74] on h5 "ANDREA J ROJAS SANCHEZ - ID: 93b61b47-3473-4f08-a272-fb44c34a7a19" at bounding box center [276, 71] width 290 height 38
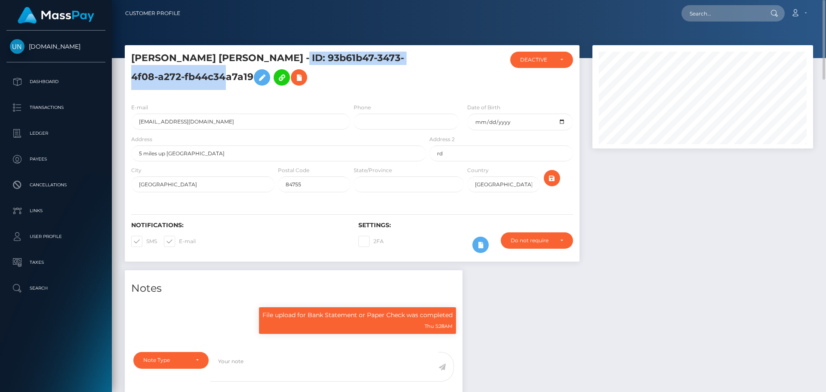
copy h5 "93b61b47-3473-4f08-a272-fb44c34a7a19"
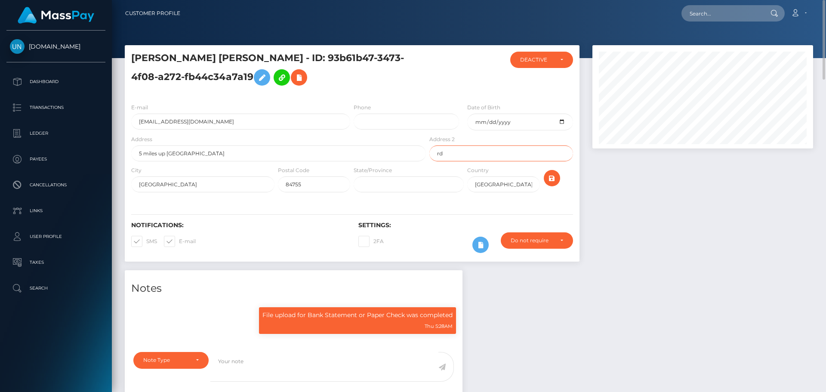
click at [478, 151] on input "rd" at bounding box center [500, 153] width 143 height 16
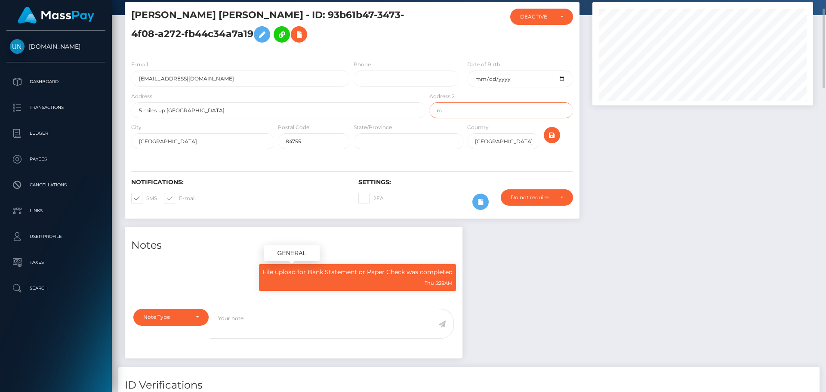
scroll to position [103, 221]
click at [280, 303] on div "File upload for Bank Statement or Paper Check was completed Thu 5:28AM" at bounding box center [294, 281] width 338 height 46
click at [275, 318] on textarea at bounding box center [324, 324] width 228 height 30
paste textarea "93b61b47-3473-4f08-a272-fb44c34a7a19"
type textarea "93b61b47-3473-4f08-a272-fb44c34a7a19"
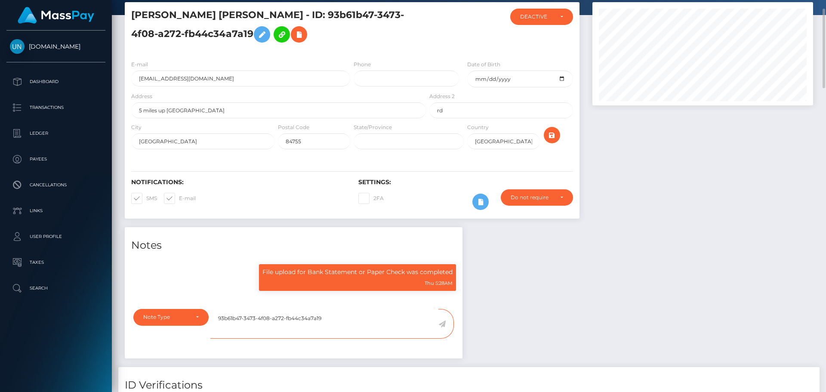
click at [285, 317] on textarea "93b61b47-3473-4f08-a272-fb44c34a7a19" at bounding box center [324, 324] width 228 height 30
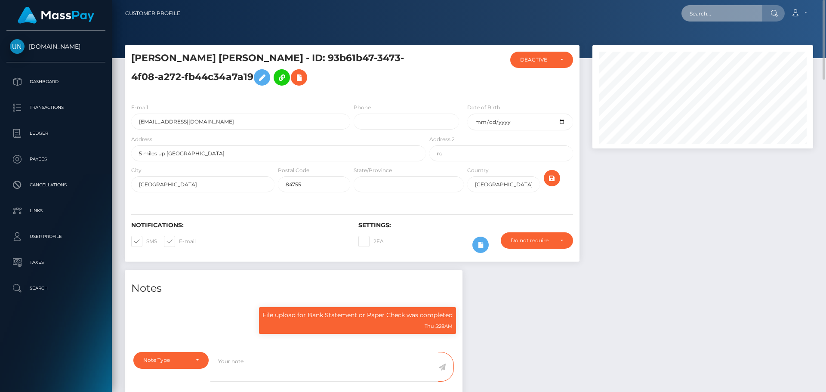
click at [726, 16] on input "text" at bounding box center [721, 13] width 81 height 16
paste input "ztazone6@gmail.com"
type input "ztazone6@gmail.com"
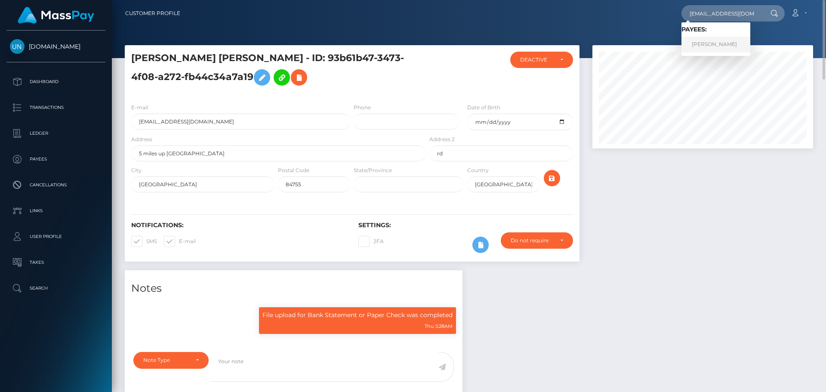
click at [719, 47] on link "MORGAN PIERRE GILLARD" at bounding box center [715, 45] width 69 height 16
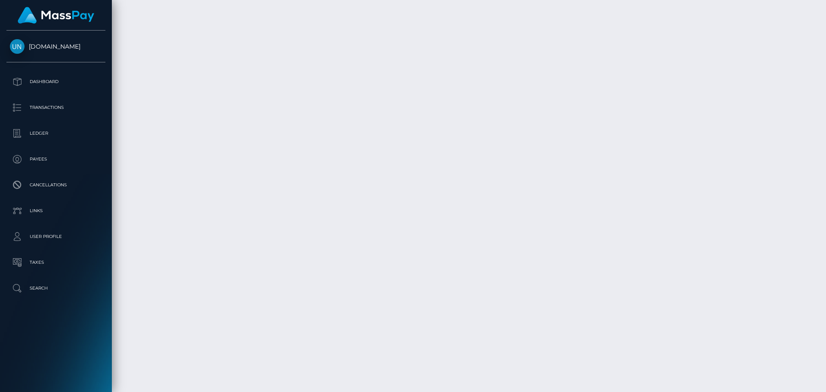
scroll to position [1485, 0]
click at [825, 11] on div at bounding box center [822, 196] width 6 height 392
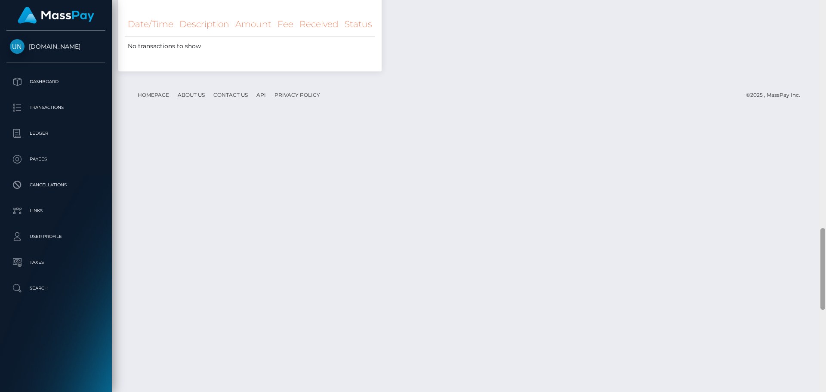
click at [825, 11] on div at bounding box center [822, 196] width 6 height 392
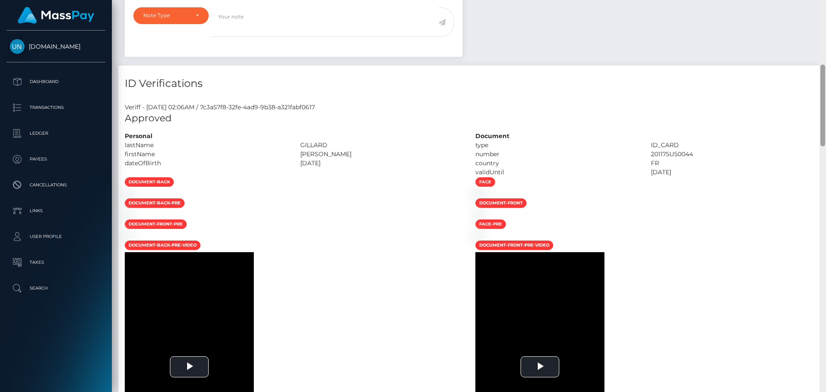
click at [825, 11] on div "Customer Profile Loading... Loading..." at bounding box center [469, 196] width 714 height 392
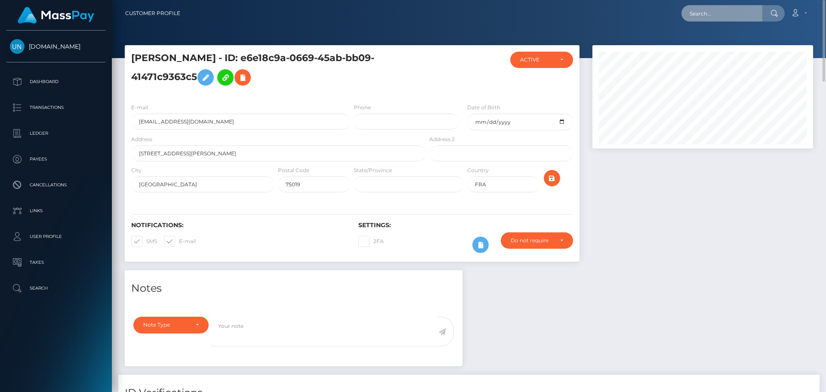
click at [756, 14] on input "text" at bounding box center [721, 13] width 81 height 16
paste input "manon.charneau45@gmail.com"
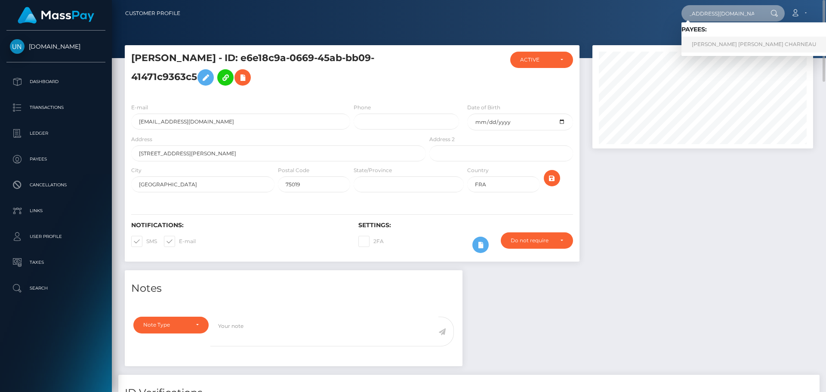
type input "manon.charneau45@gmail.com"
click at [715, 43] on link "MANON NELLY CHANTAL ALBANE CHARNEAU" at bounding box center [753, 45] width 145 height 16
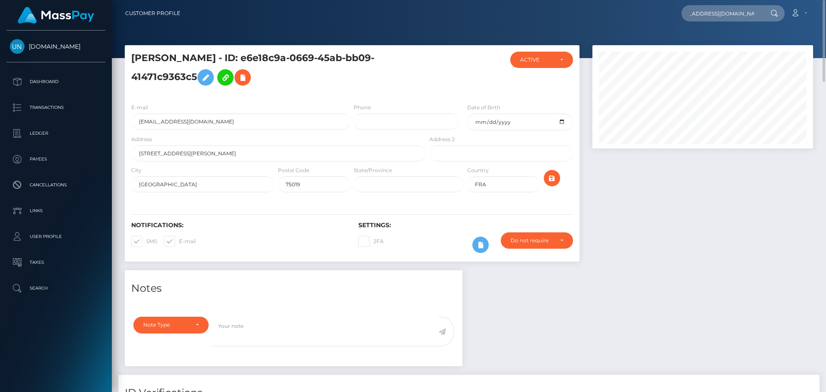
scroll to position [0, 0]
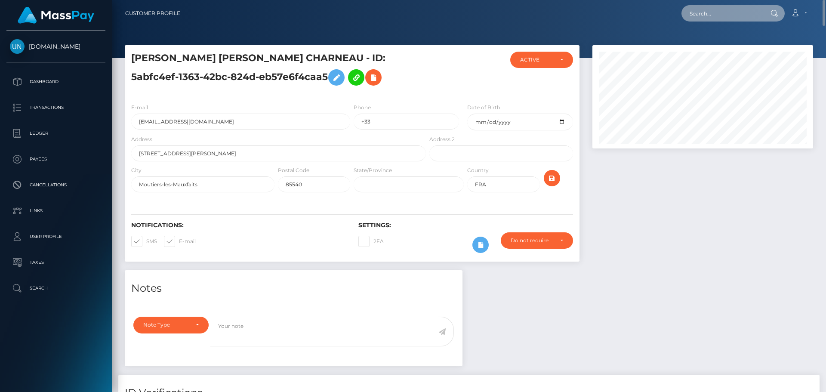
click at [735, 6] on input "text" at bounding box center [721, 13] width 81 height 16
paste input "[EMAIL_ADDRESS][DOMAIN_NAME]"
type input "[EMAIL_ADDRESS][DOMAIN_NAME]"
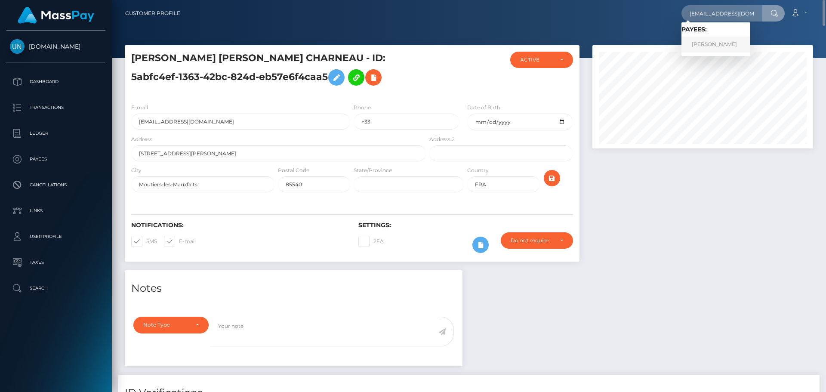
click at [708, 40] on link "[PERSON_NAME]" at bounding box center [715, 45] width 69 height 16
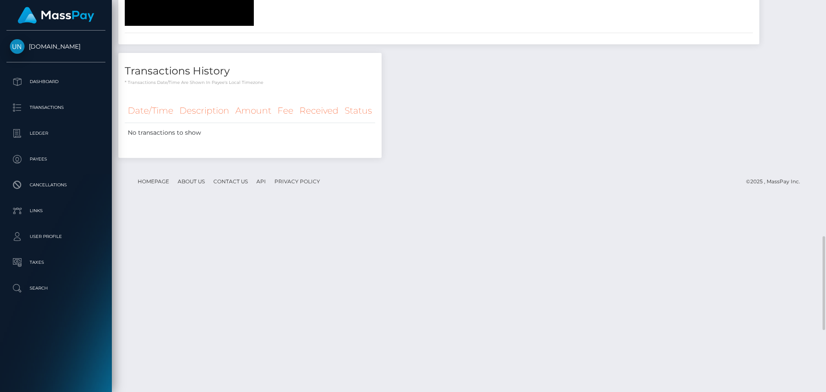
scroll to position [899, 0]
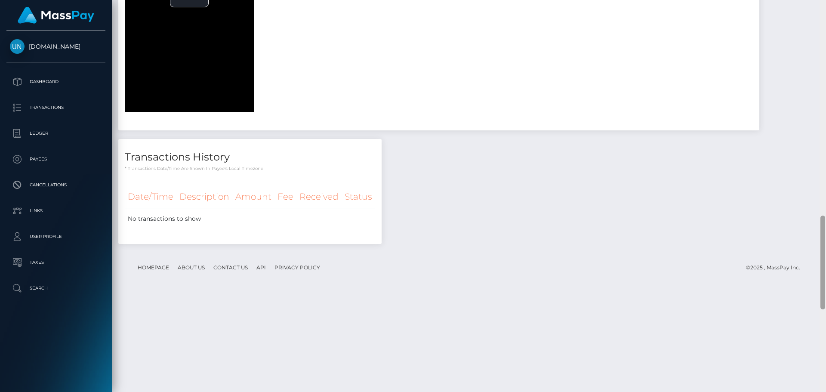
click at [825, 8] on div at bounding box center [822, 196] width 6 height 392
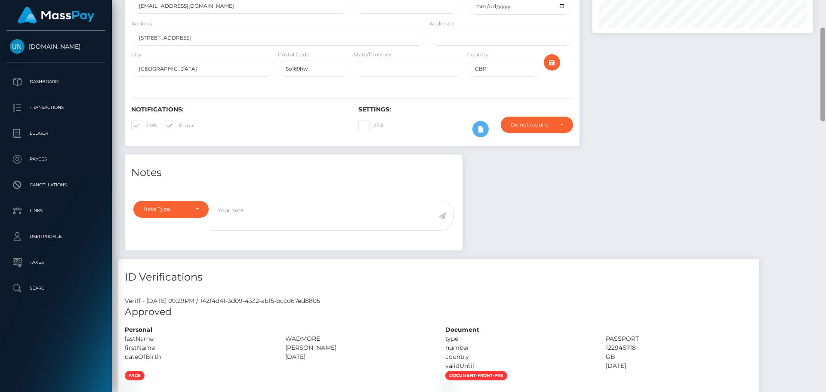
click at [825, 8] on div "Customer Profile Loading... Loading..." at bounding box center [469, 196] width 714 height 392
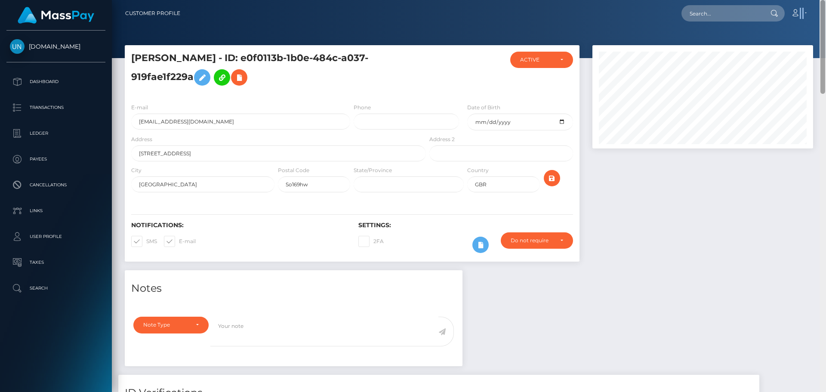
click at [825, 8] on nav "Customer Profile Loading... Loading... Account" at bounding box center [469, 13] width 714 height 27
click at [731, 8] on input "text" at bounding box center [721, 13] width 81 height 16
paste input "[EMAIL_ADDRESS][DOMAIN_NAME]"
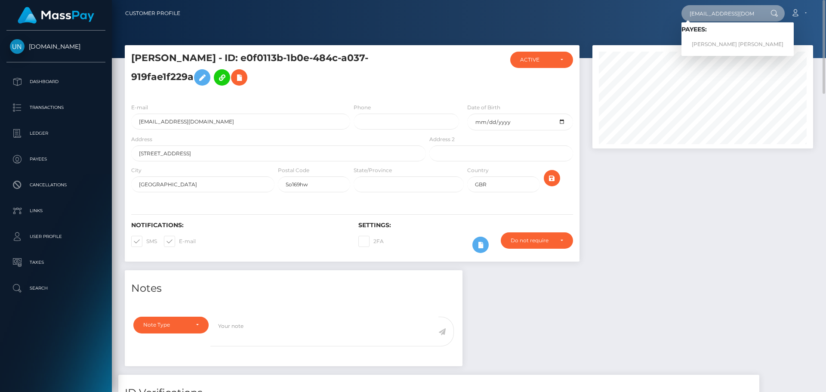
type input "[EMAIL_ADDRESS][DOMAIN_NAME]"
click at [707, 40] on link "[PERSON_NAME] [PERSON_NAME]" at bounding box center [737, 45] width 112 height 16
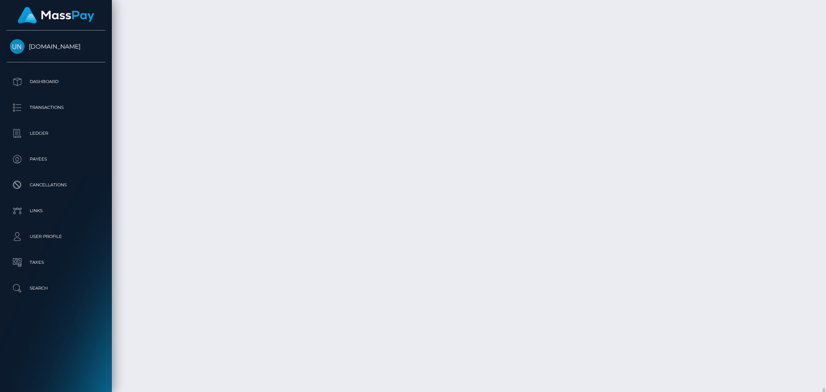
scroll to position [1395, 0]
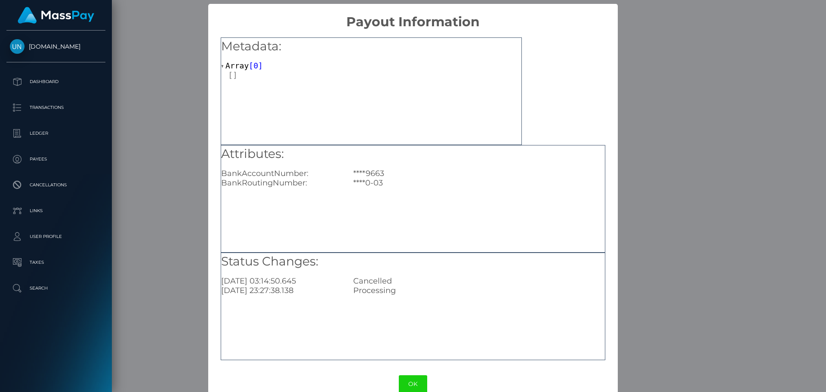
click at [208, 138] on div "Metadata: Array [ 0 ] Attributes: BankAccountNumber: ****9663 BankRoutingNumber…" at bounding box center [412, 196] width 409 height 332
click at [179, 88] on div "× Payout Information Metadata: Array [ 0 ] Attributes: BankAccountNumber: ****9…" at bounding box center [413, 196] width 826 height 392
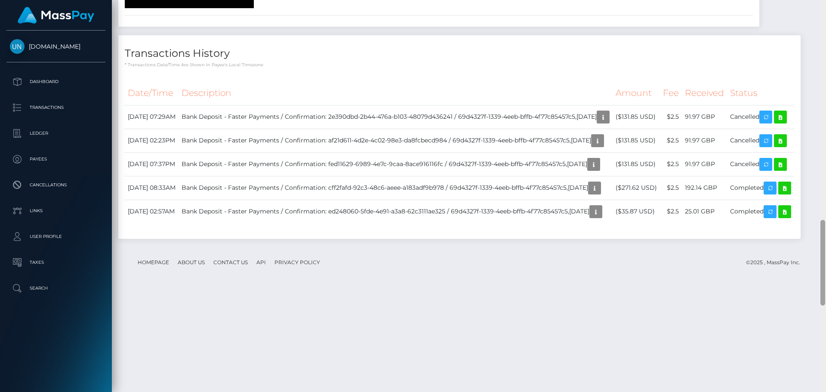
click at [825, 21] on div at bounding box center [822, 196] width 6 height 392
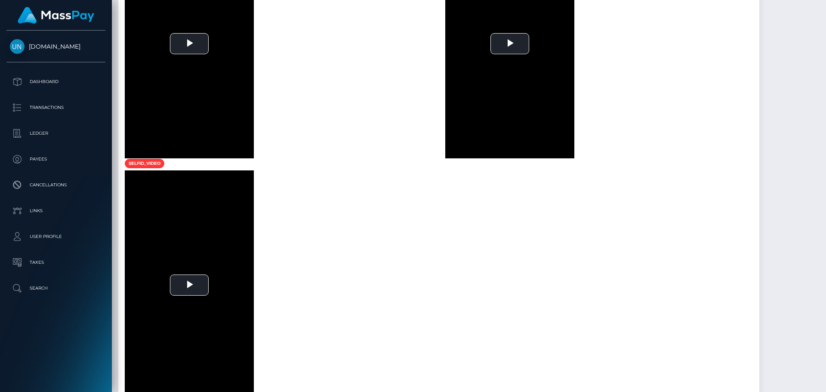
scroll to position [219, 0]
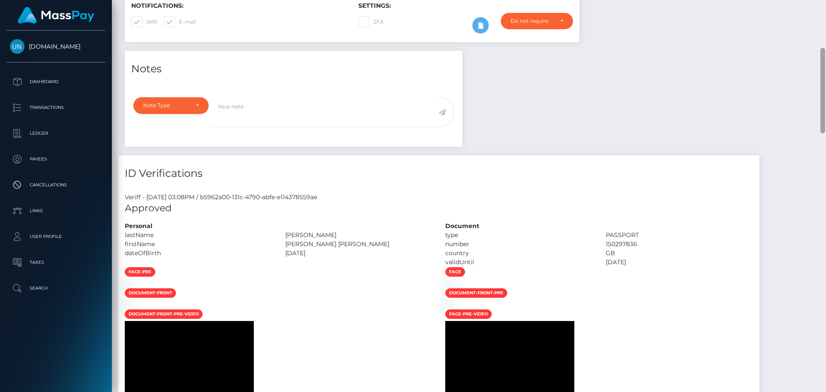
click at [825, 15] on div at bounding box center [822, 196] width 6 height 392
click at [825, 15] on div "Customer Profile Loading... Loading..." at bounding box center [469, 196] width 714 height 392
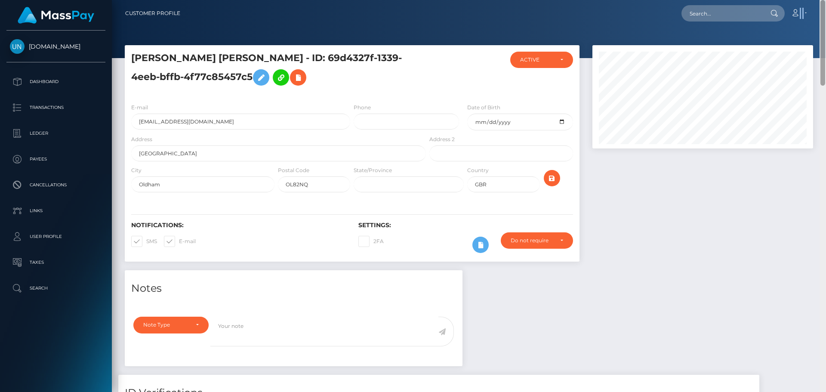
click at [825, 15] on nav "Customer Profile Loading... Loading... Account" at bounding box center [469, 13] width 714 height 27
click at [750, 21] on input "text" at bounding box center [721, 13] width 81 height 16
paste input "kiishlion@gmail.com"
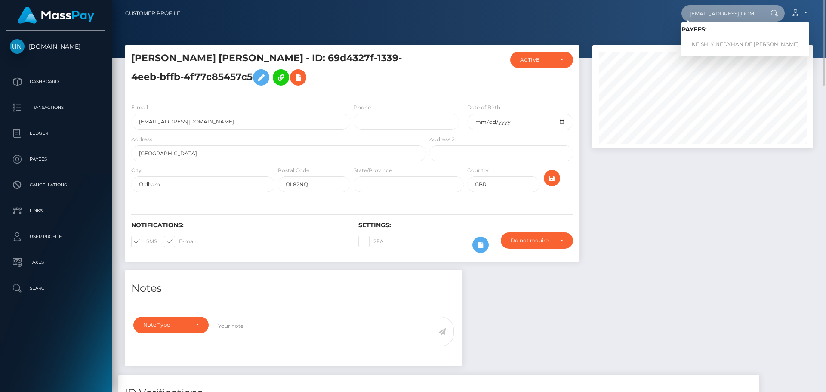
type input "kiishlion@gmail.com"
click at [722, 41] on link "KEISHLY NEDYHAN DE LEON ORTIZ" at bounding box center [745, 45] width 128 height 16
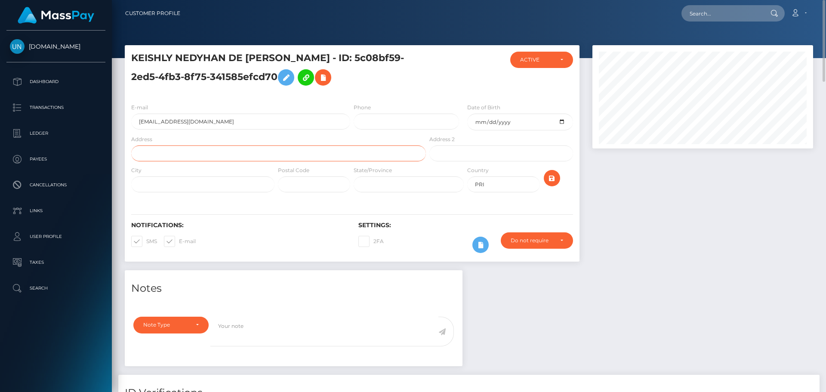
click at [207, 152] on input "text" at bounding box center [278, 153] width 295 height 16
paste input "Urb. La Cumbre calle Juncos 878 San Juan, PR 00926"
click at [258, 156] on input "Urb. La Cumbre calle Juncos 878 San Juan, PR 00926" at bounding box center [278, 153] width 295 height 16
click at [262, 154] on input "Urb. La Cumbre calle Juncos 878 San Juan, PR 00926" at bounding box center [278, 153] width 295 height 16
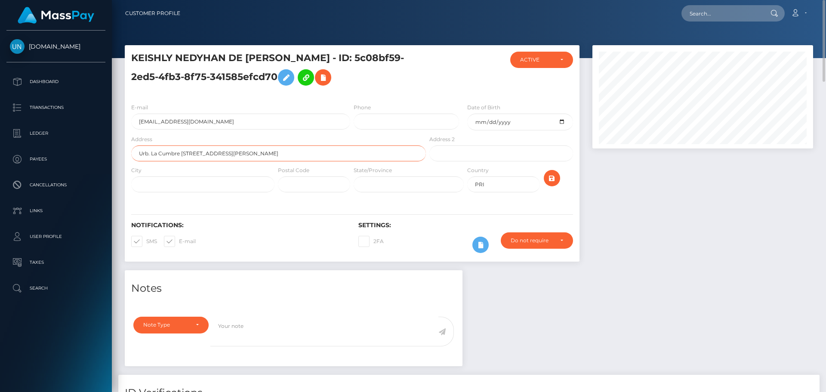
type input "Urb. La Cumbre calle Juncos 878 San Juan, PR 00926"
click at [307, 180] on input "text" at bounding box center [314, 184] width 72 height 16
paste input "00926"
type input "00926"
click at [429, 188] on input "text" at bounding box center [409, 184] width 110 height 16
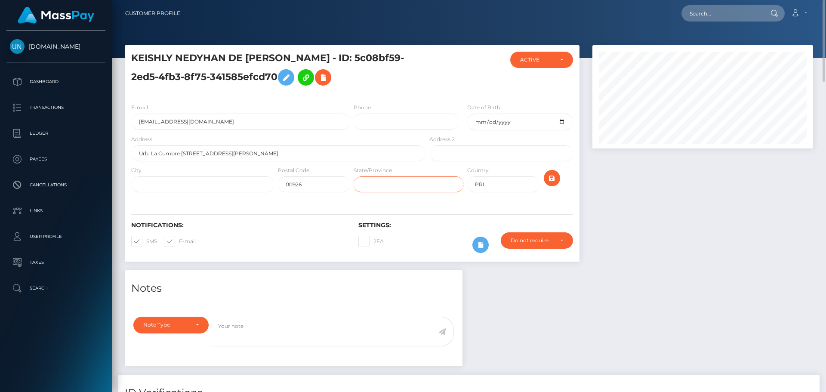
type input "PR"
drag, startPoint x: 298, startPoint y: 154, endPoint x: 269, endPoint y: 154, distance: 28.4
click at [269, 154] on input "Urb. La Cumbre calle Juncos 878 San Juan, PR 00926" at bounding box center [278, 153] width 295 height 16
drag, startPoint x: 248, startPoint y: 153, endPoint x: 225, endPoint y: 153, distance: 22.8
click at [225, 153] on input "Urb. La Cumbre calle Juncos 878 San Juan, PR 00926" at bounding box center [278, 153] width 295 height 16
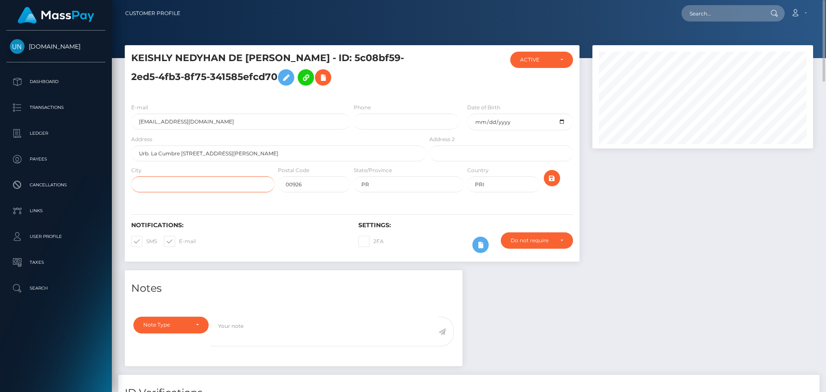
click at [216, 192] on input "text" at bounding box center [202, 184] width 143 height 16
paste input "San Juan"
type input "San Juan"
drag, startPoint x: 309, startPoint y: 151, endPoint x: 225, endPoint y: 160, distance: 84.4
click at [225, 160] on input "Urb. La Cumbre calle Juncos 878 San Juan, PR 00926" at bounding box center [278, 153] width 295 height 16
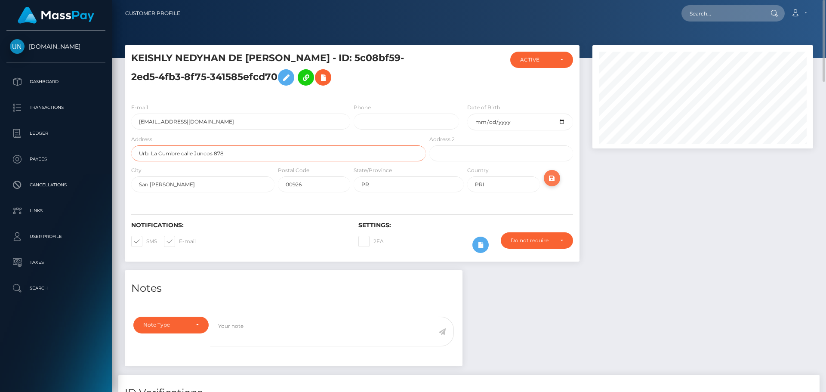
type input "Urb. La Cumbre calle Juncos 878"
click at [547, 183] on icon "submit" at bounding box center [552, 178] width 10 height 11
click at [693, 14] on input "text" at bounding box center [721, 13] width 81 height 16
paste input "[EMAIL_ADDRESS][DOMAIN_NAME]"
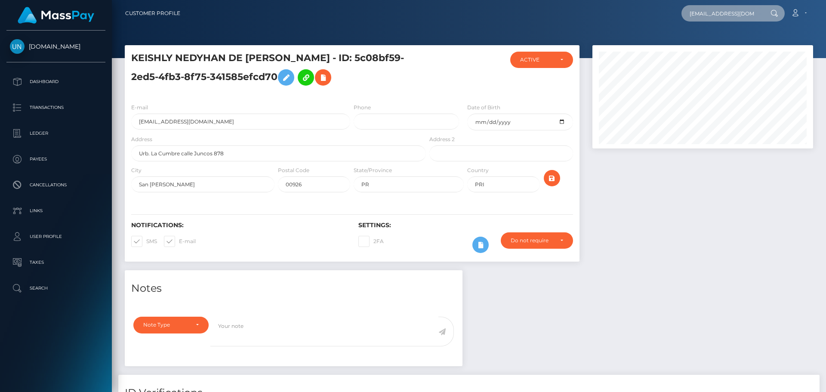
scroll to position [0, 38]
type input "[EMAIL_ADDRESS][DOMAIN_NAME]"
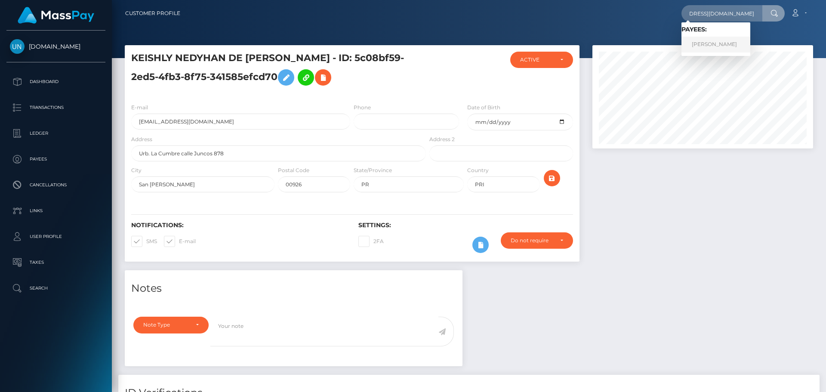
click at [721, 44] on link "[PERSON_NAME]" at bounding box center [715, 45] width 69 height 16
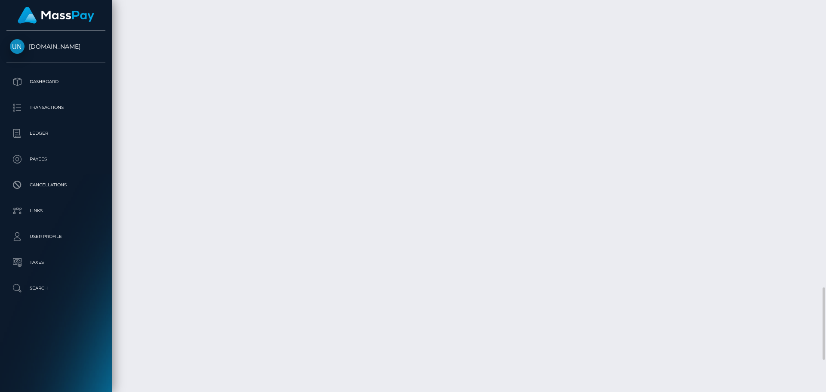
scroll to position [1721, 0]
